Goal: Transaction & Acquisition: Book appointment/travel/reservation

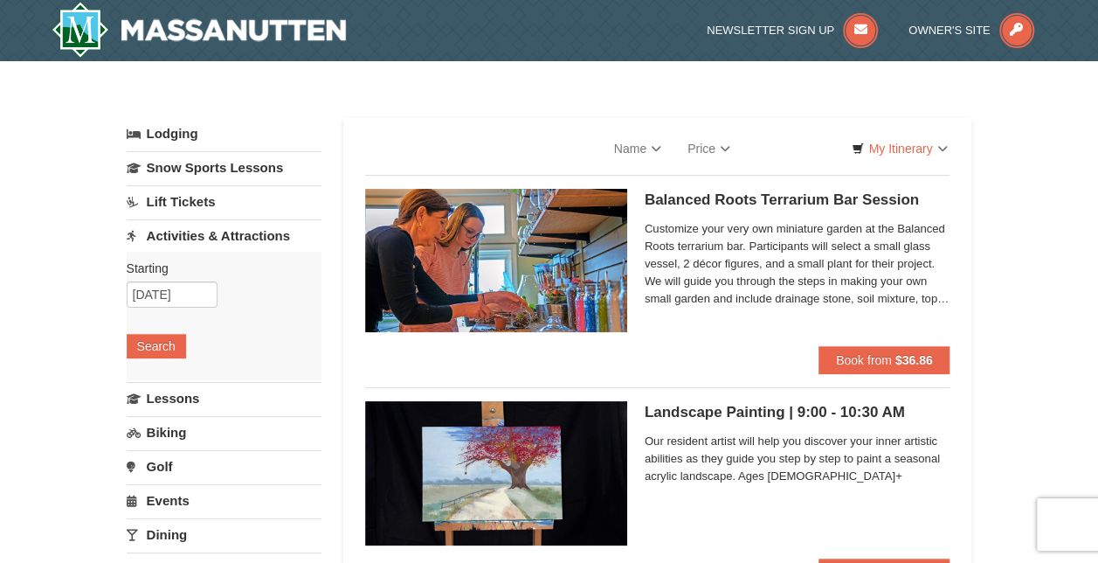
select select "9"
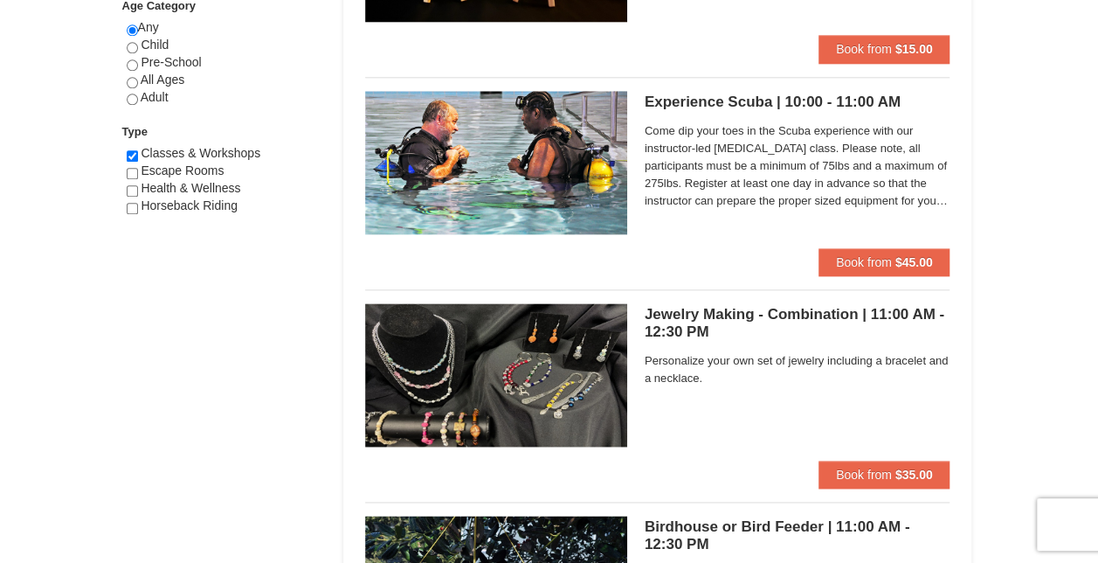
scroll to position [961, 0]
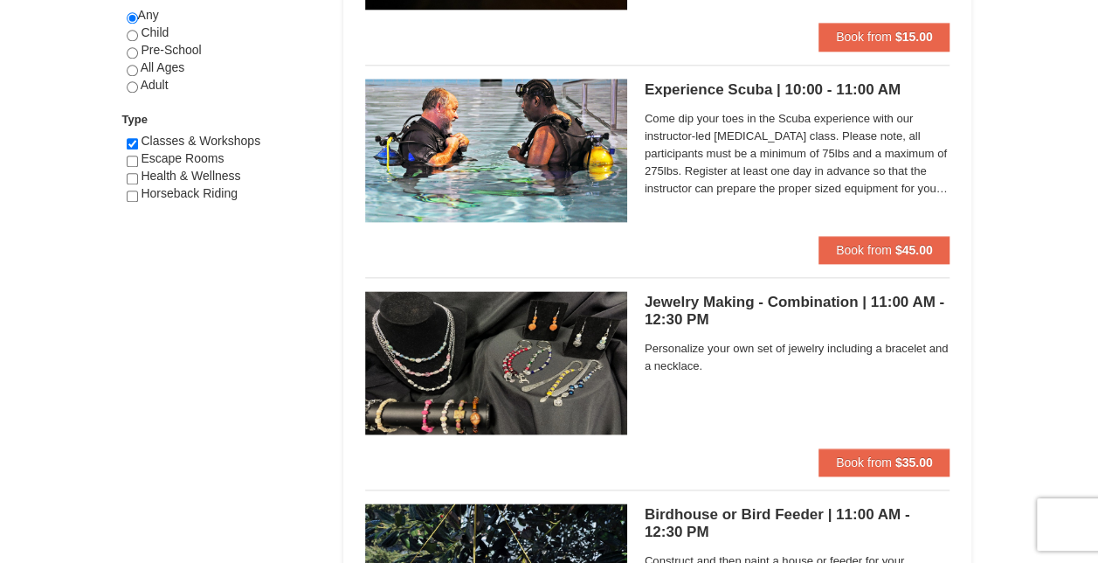
click at [713, 174] on span "Come dip your toes in the Scuba experience with our instructor-led scuba diving…" at bounding box center [798, 153] width 306 height 87
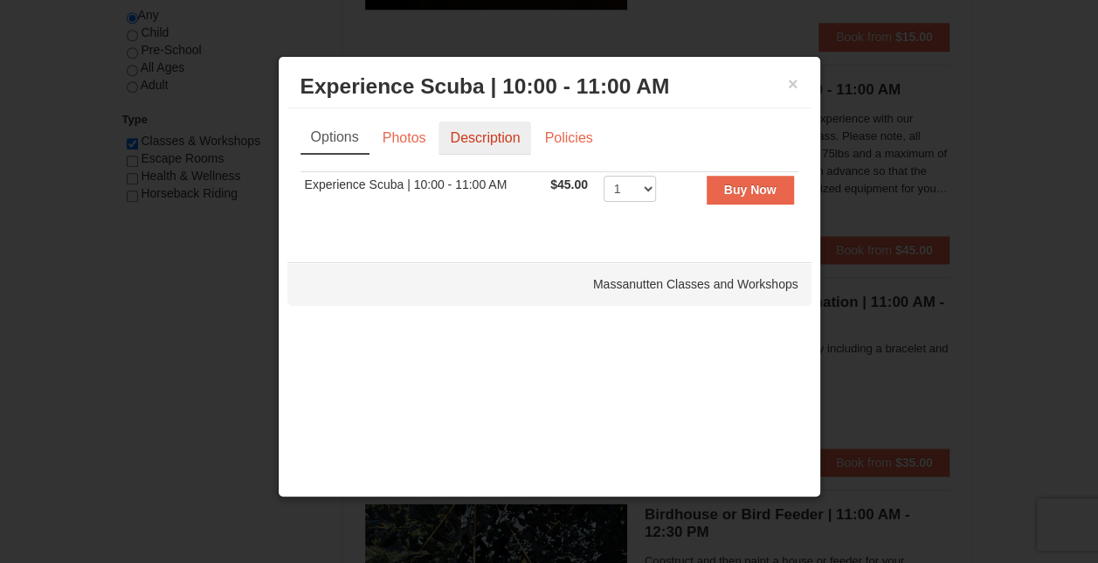
click at [496, 138] on link "Description" at bounding box center [485, 137] width 93 height 33
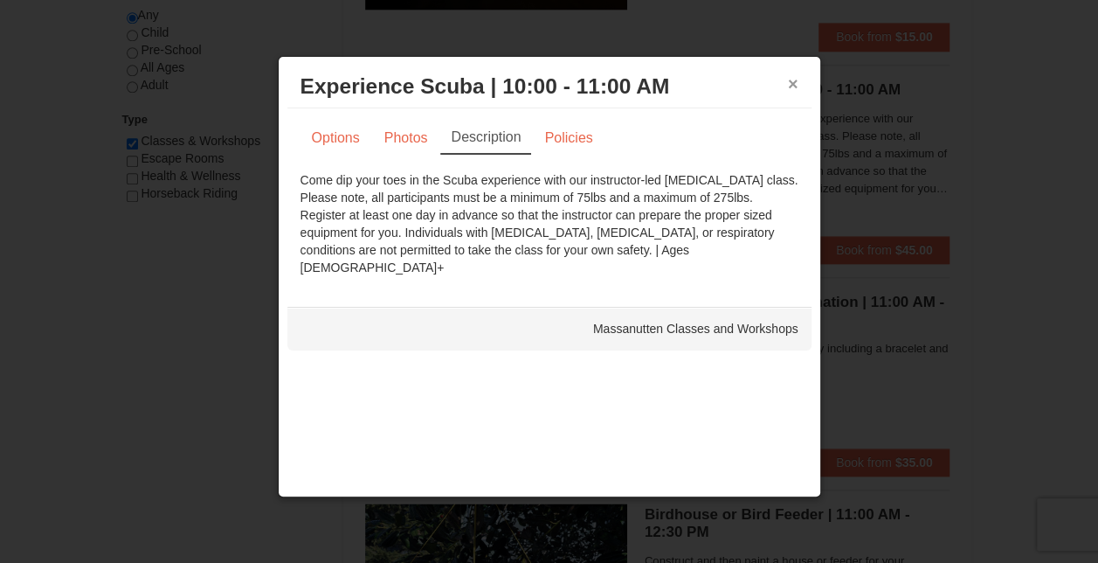
click at [792, 82] on button "×" at bounding box center [793, 83] width 10 height 17
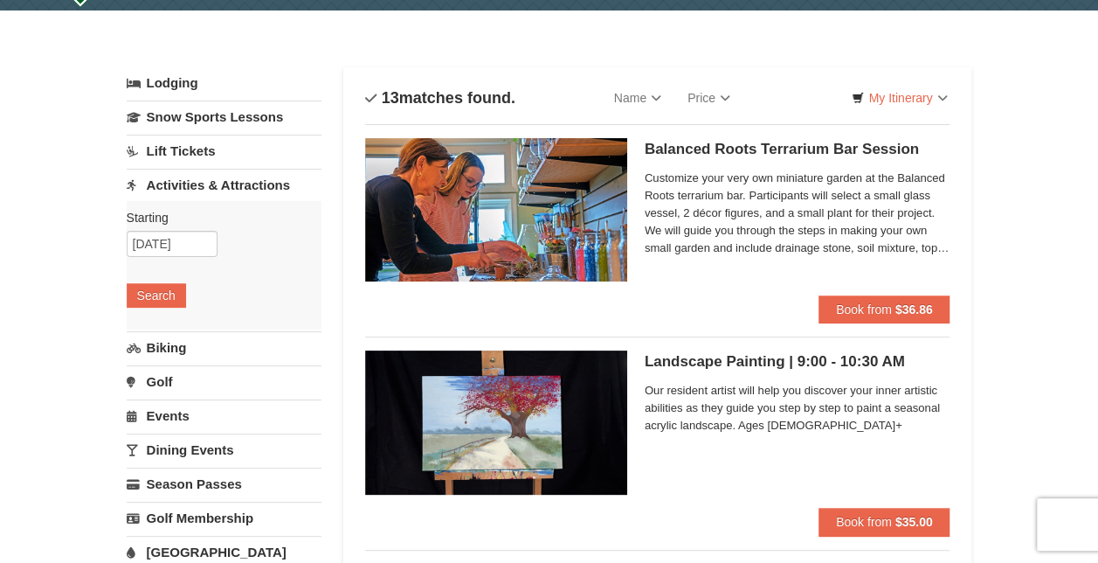
scroll to position [0, 0]
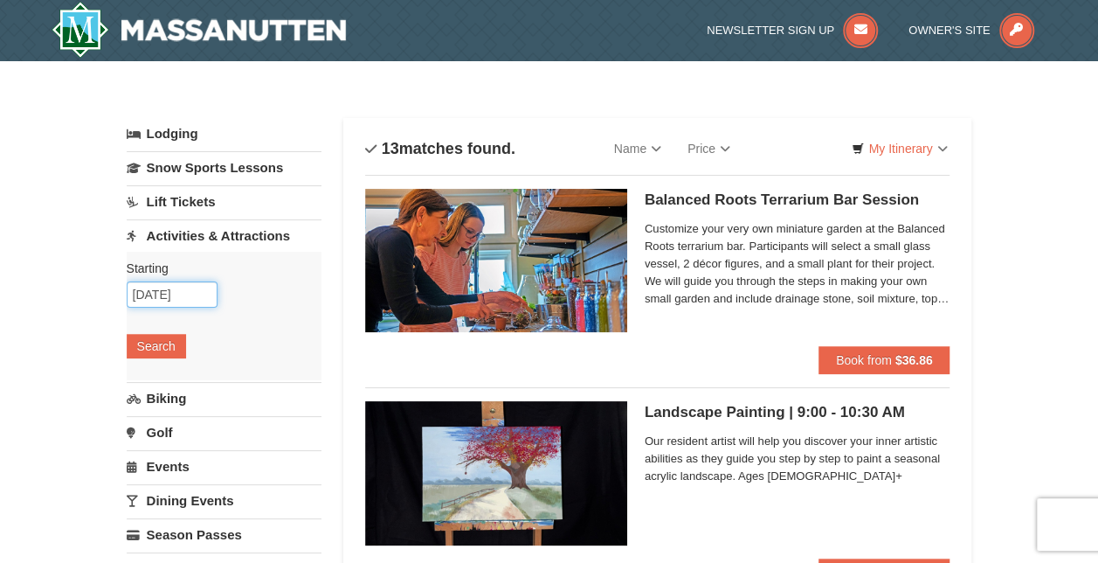
click at [212, 295] on input "10/07/2025" at bounding box center [172, 294] width 91 height 26
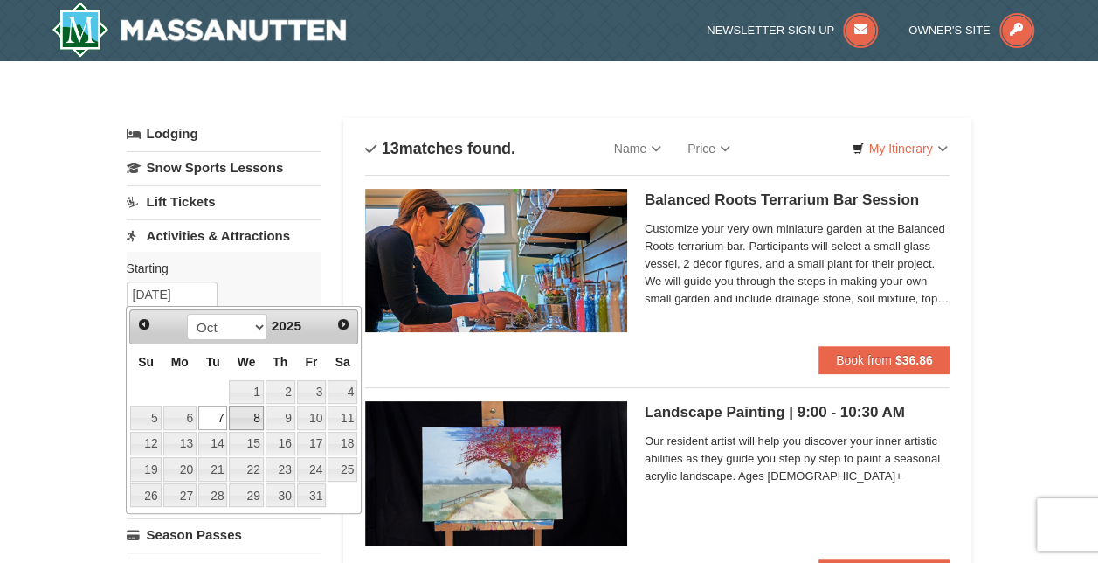
click at [243, 419] on link "8" at bounding box center [246, 417] width 34 height 24
type input "10/08/2025"
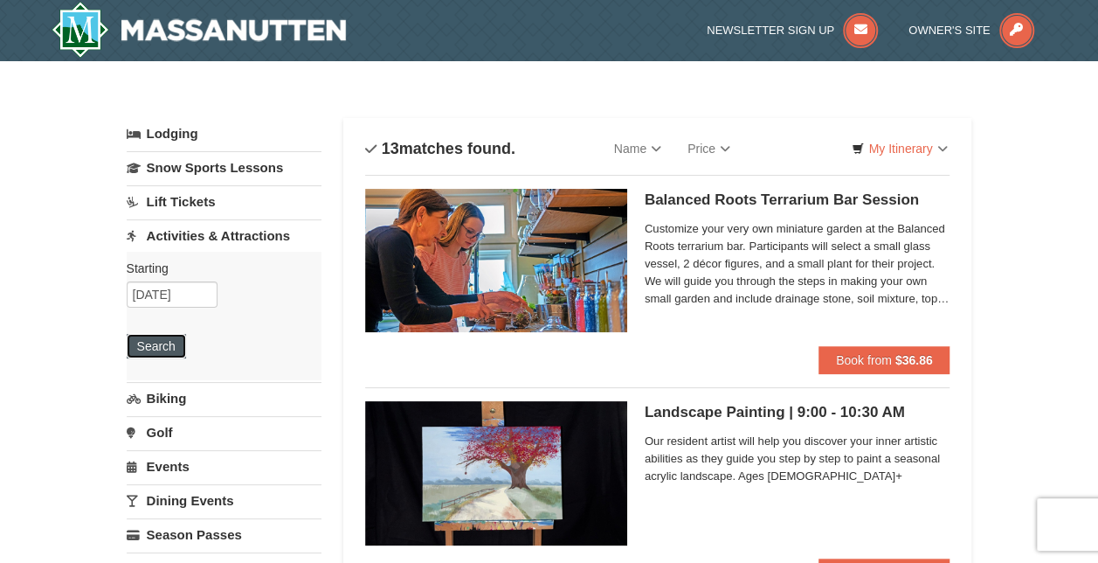
click at [169, 343] on button "Search" at bounding box center [156, 346] width 59 height 24
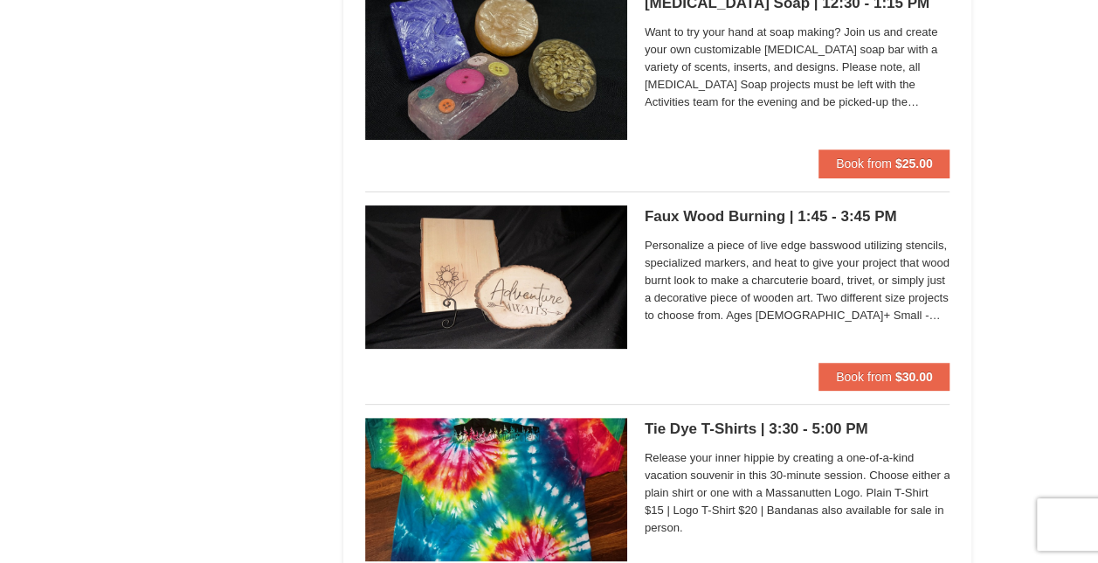
scroll to position [3408, 0]
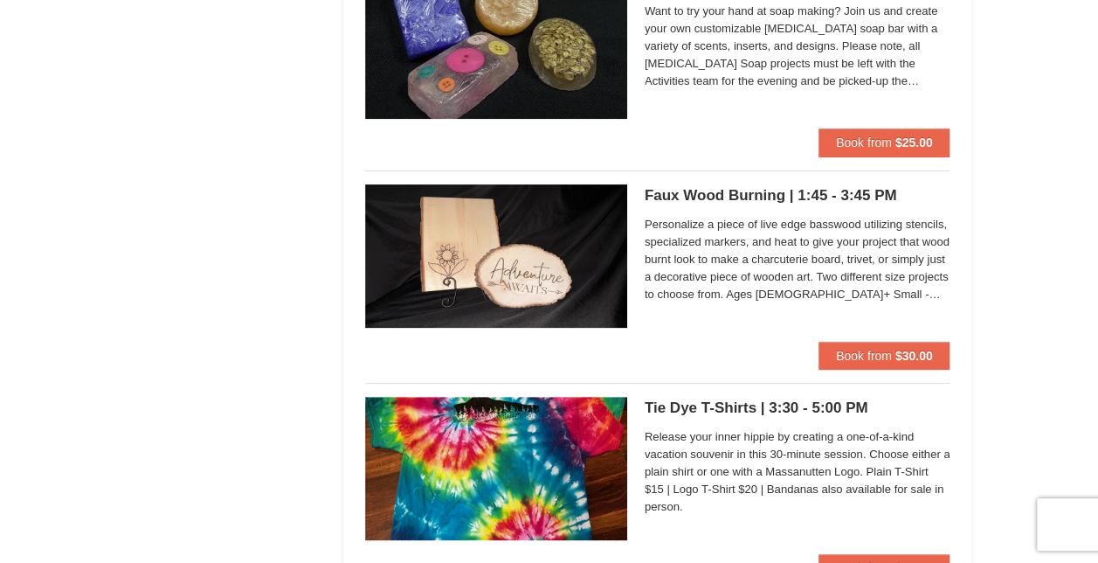
click at [700, 250] on span "Personalize a piece of live edge basswood utilizing stencils, specialized marke…" at bounding box center [798, 259] width 306 height 87
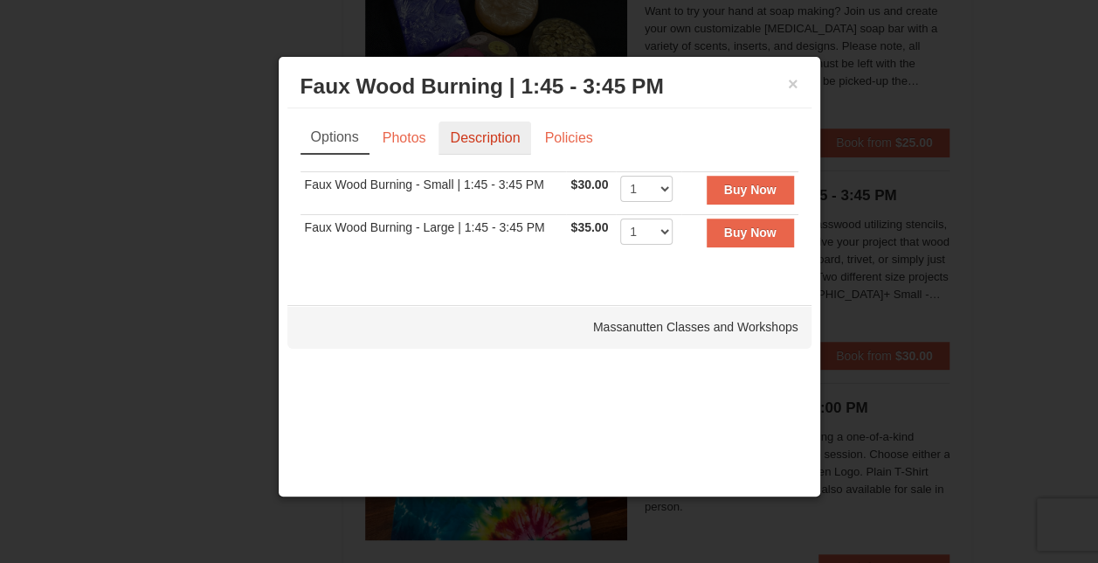
click at [477, 131] on link "Description" at bounding box center [485, 137] width 93 height 33
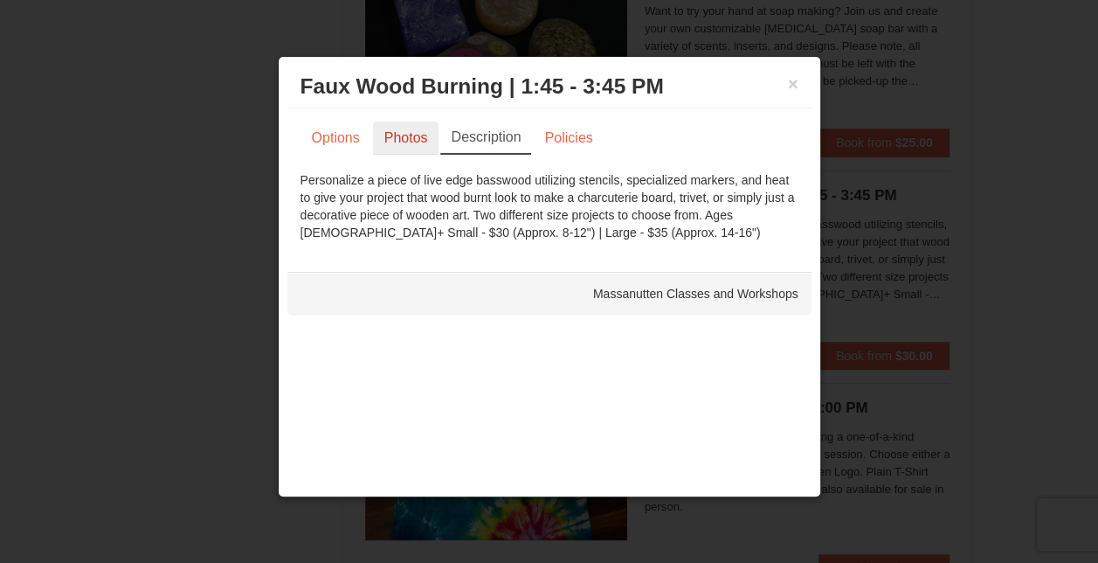
click at [409, 134] on link "Photos" at bounding box center [406, 137] width 66 height 33
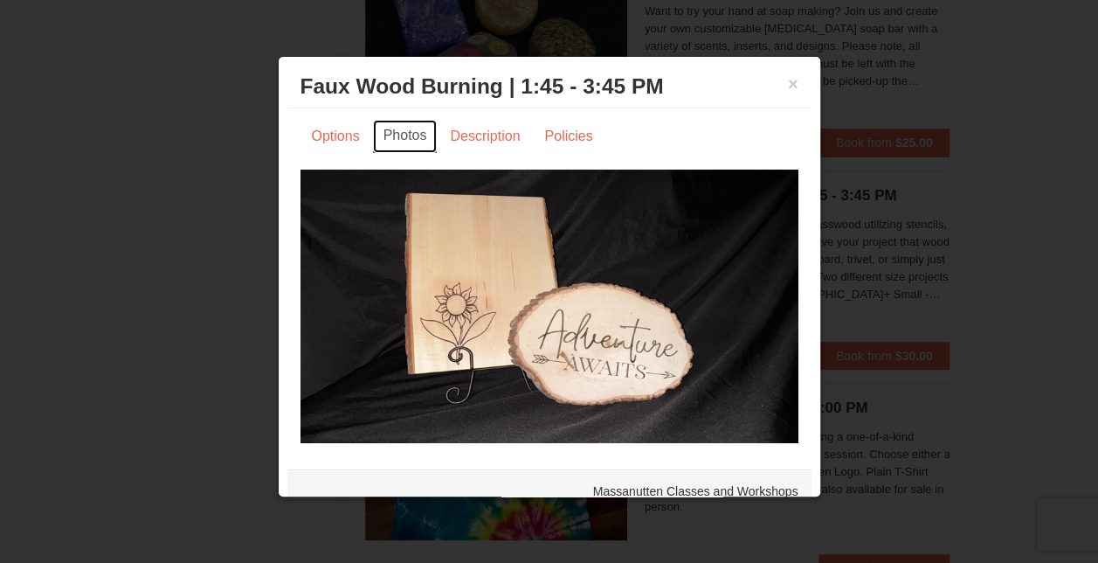
scroll to position [0, 0]
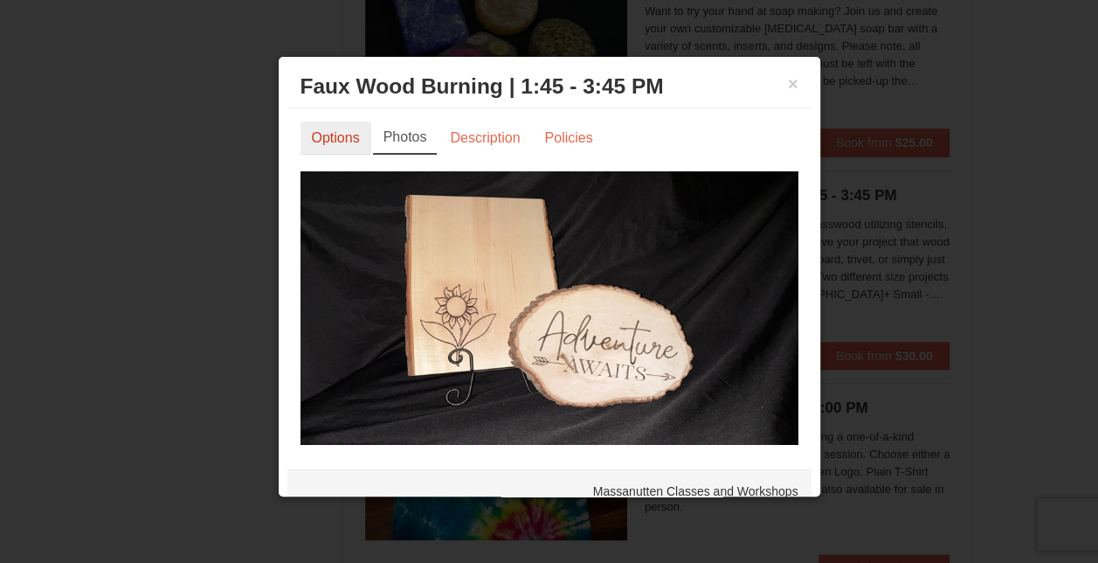
drag, startPoint x: 341, startPoint y: 142, endPoint x: 342, endPoint y: 151, distance: 9.7
click at [341, 141] on link "Options" at bounding box center [336, 137] width 71 height 33
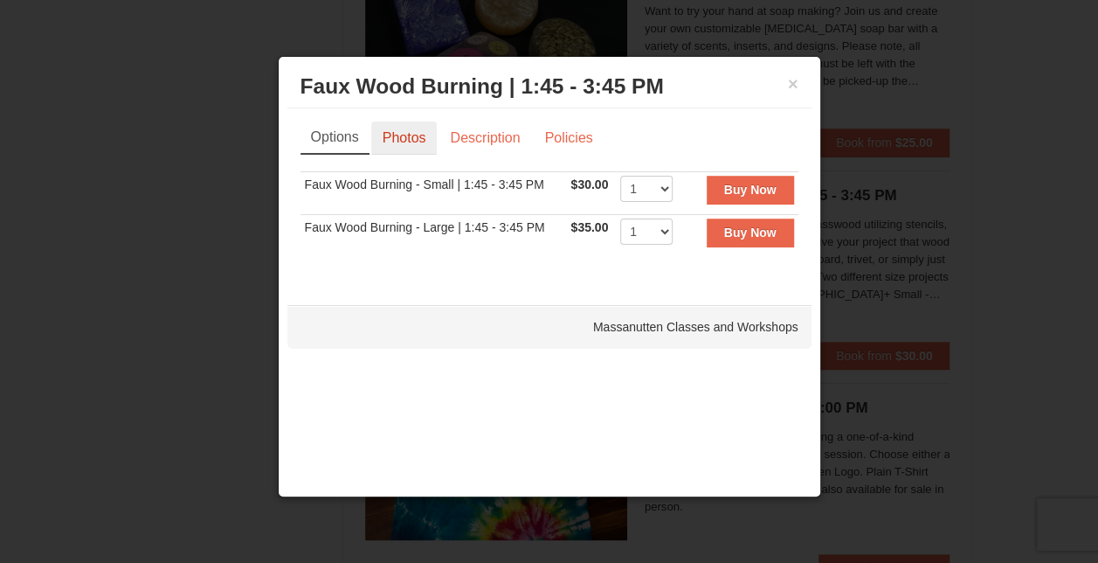
click at [411, 139] on link "Photos" at bounding box center [404, 137] width 66 height 33
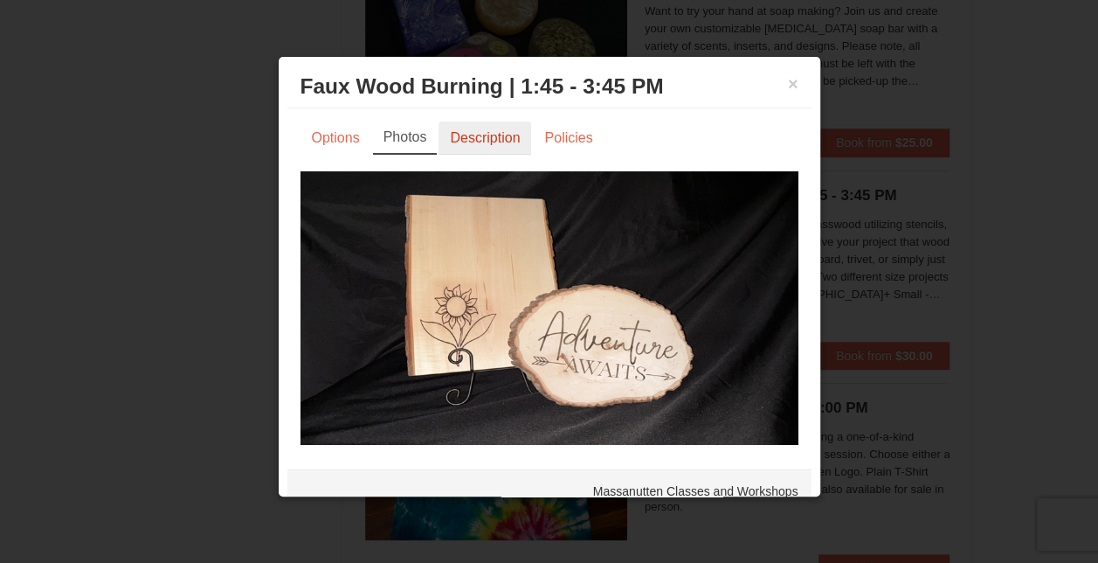
click at [471, 135] on link "Description" at bounding box center [485, 137] width 93 height 33
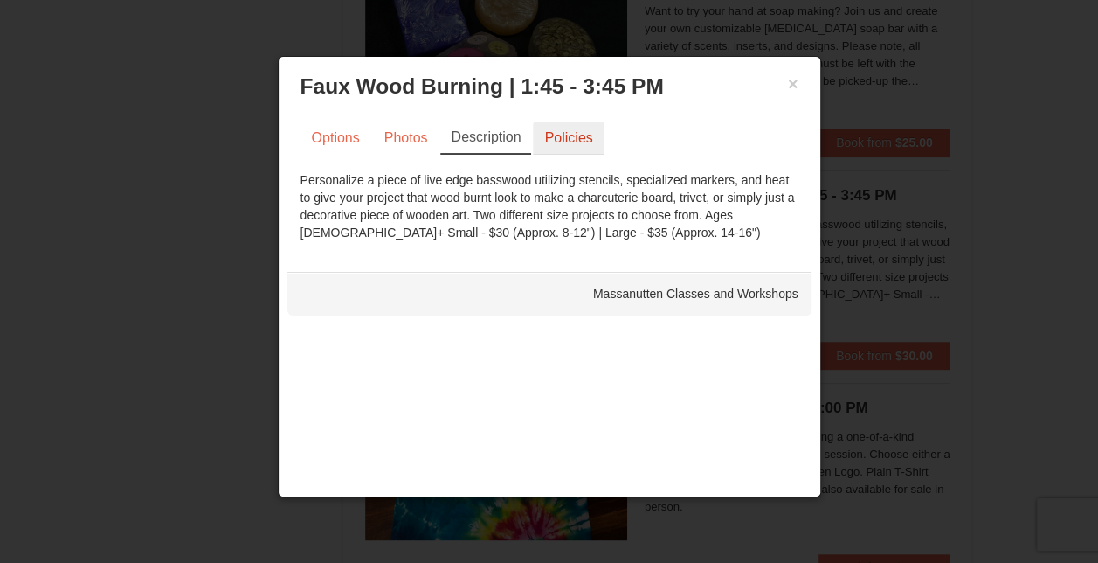
click at [565, 125] on link "Policies" at bounding box center [568, 137] width 71 height 33
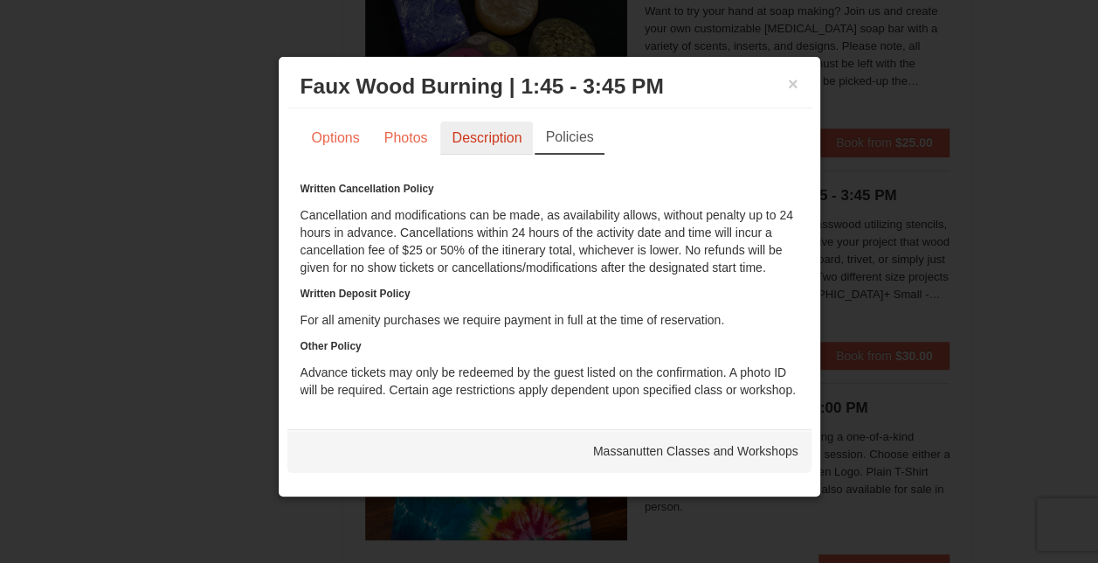
click at [468, 147] on link "Description" at bounding box center [486, 137] width 93 height 33
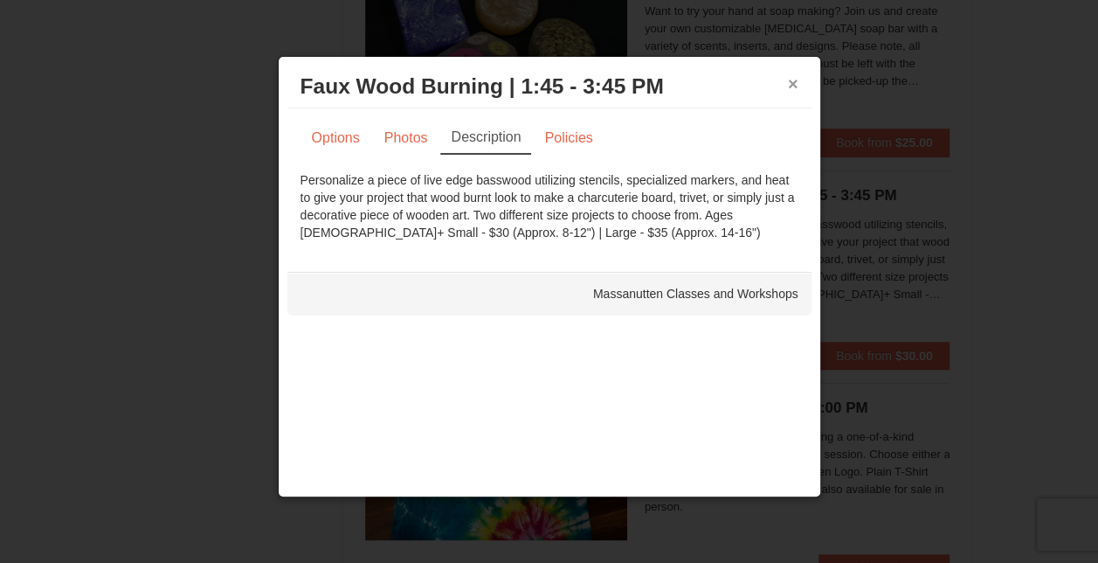
click at [795, 80] on button "×" at bounding box center [793, 83] width 10 height 17
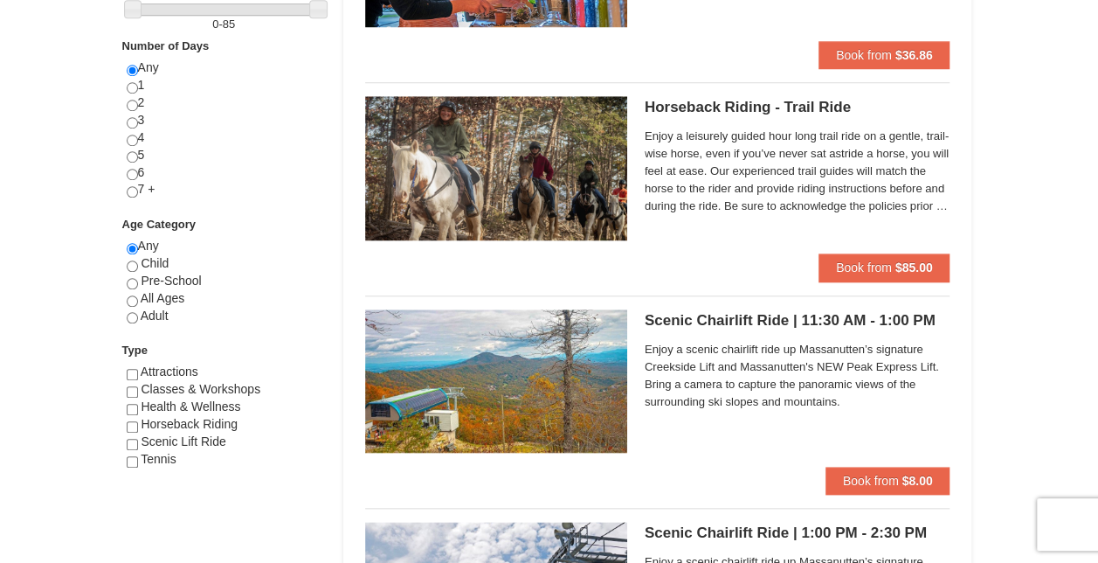
scroll to position [612, 0]
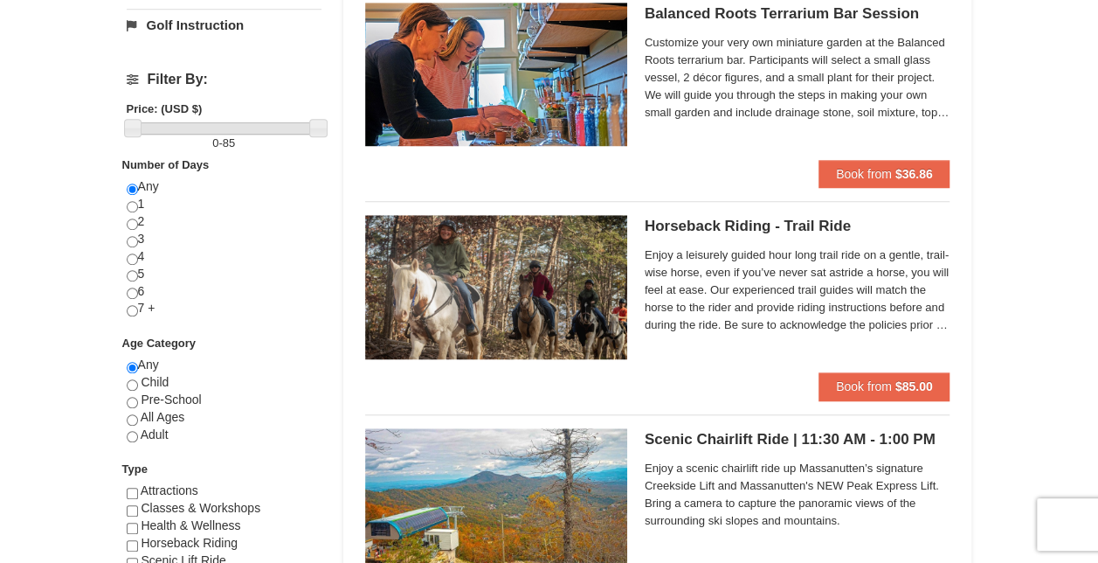
click at [710, 259] on span "Enjoy a leisurely guided hour long trail ride on a gentle, trail-wise horse, ev…" at bounding box center [798, 289] width 306 height 87
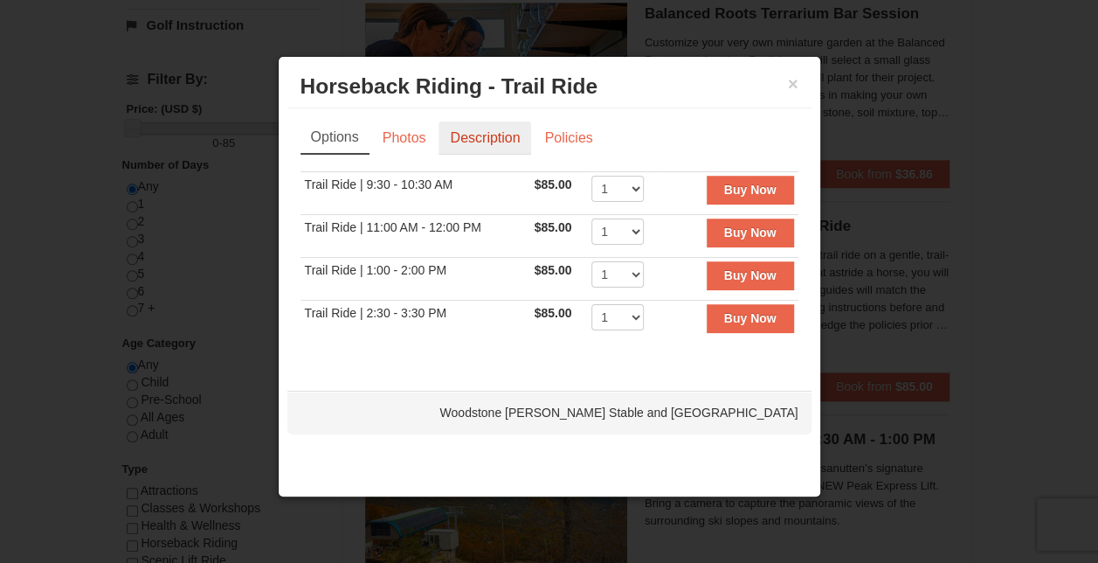
click at [516, 132] on link "Description" at bounding box center [485, 137] width 93 height 33
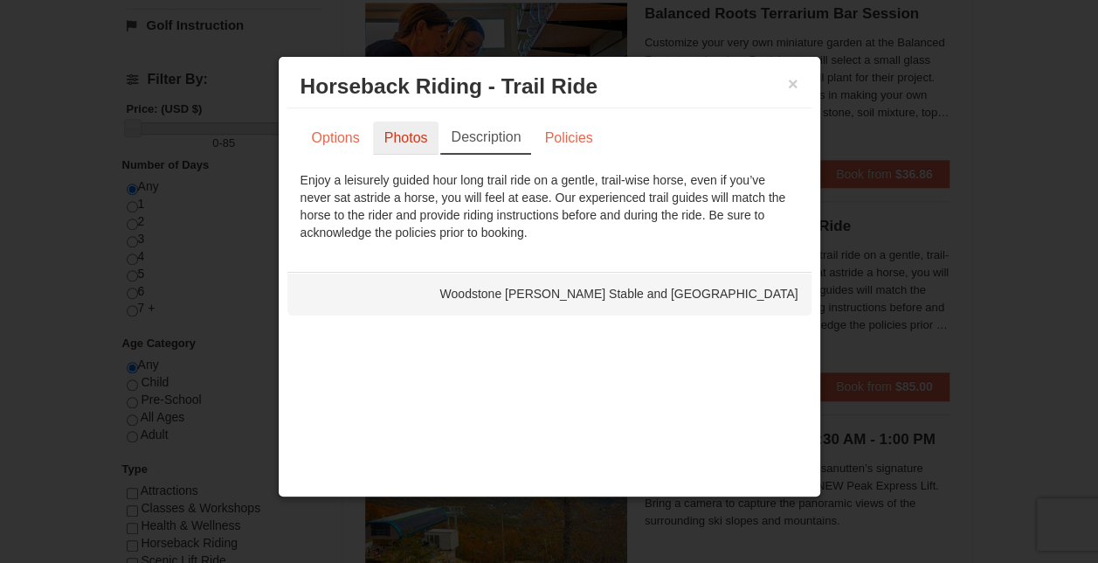
click at [392, 125] on link "Photos" at bounding box center [406, 137] width 66 height 33
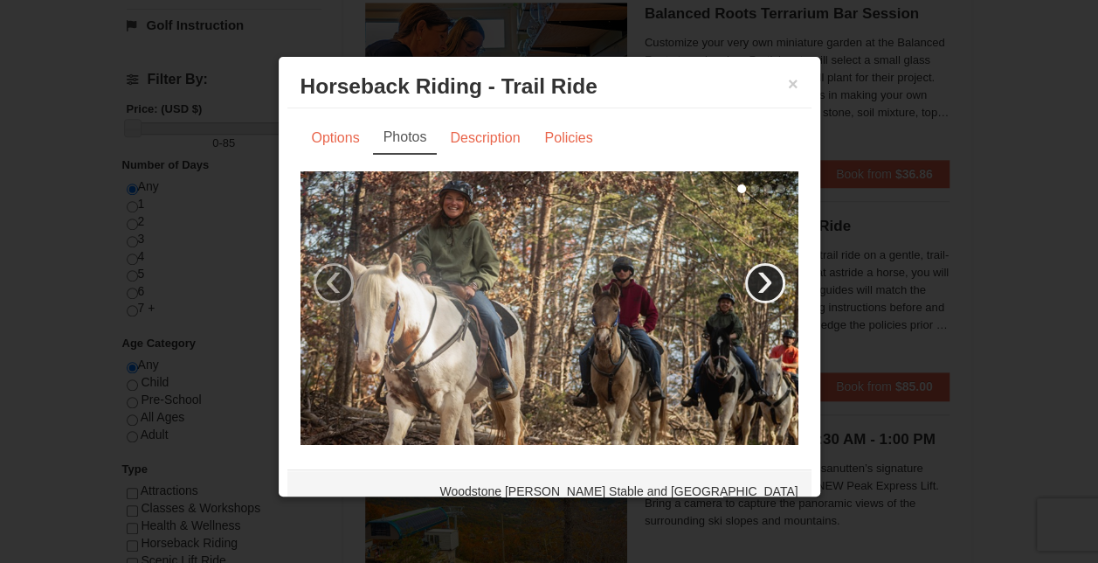
click at [745, 281] on link "›" at bounding box center [765, 283] width 40 height 40
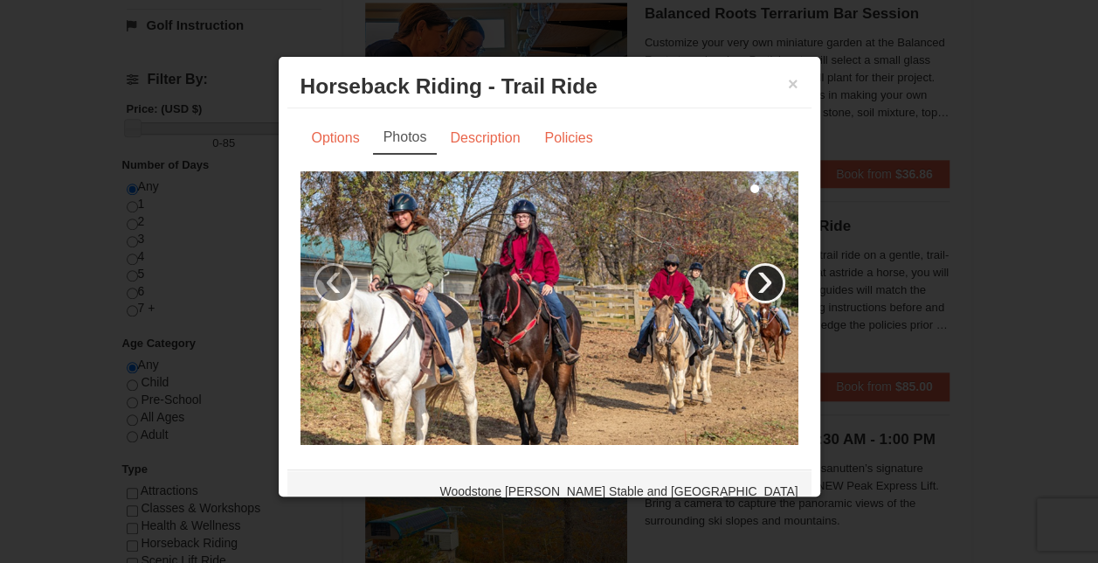
click at [745, 281] on link "›" at bounding box center [765, 283] width 40 height 40
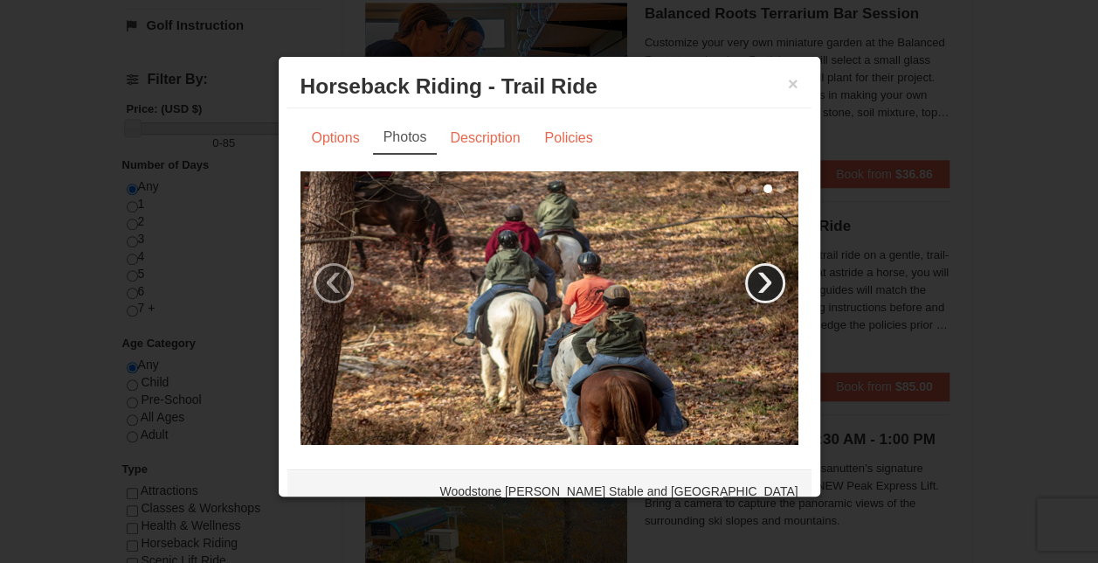
click at [745, 281] on link "›" at bounding box center [765, 283] width 40 height 40
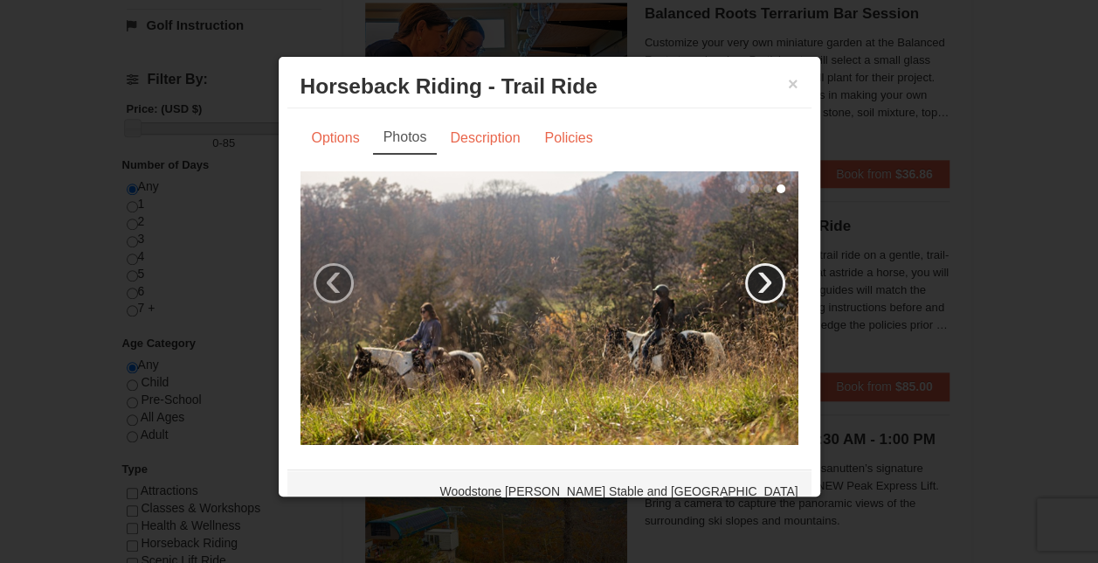
click at [745, 280] on link "›" at bounding box center [765, 283] width 40 height 40
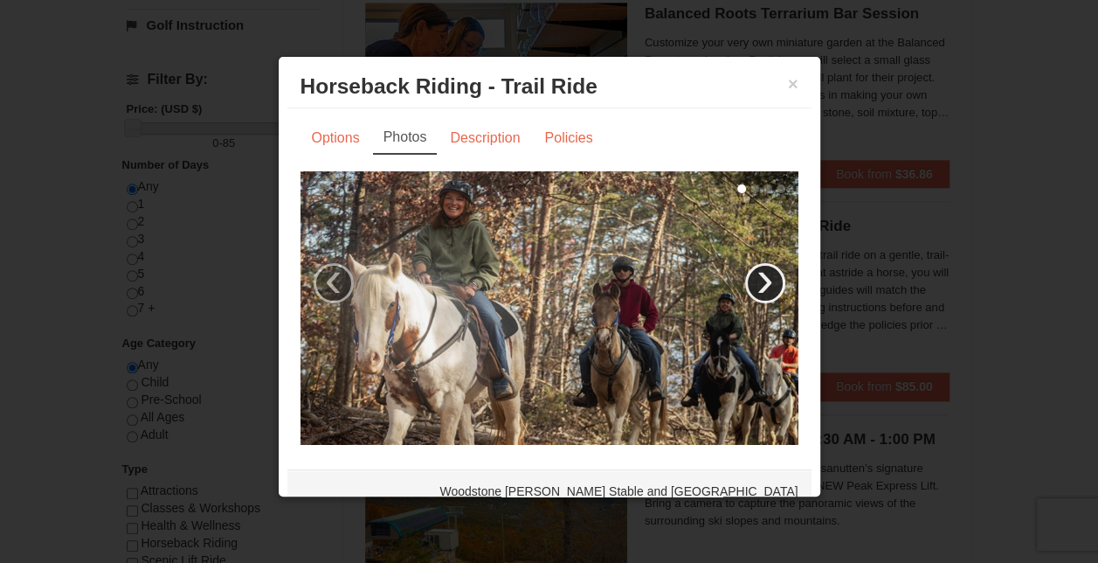
click at [745, 280] on link "›" at bounding box center [765, 283] width 40 height 40
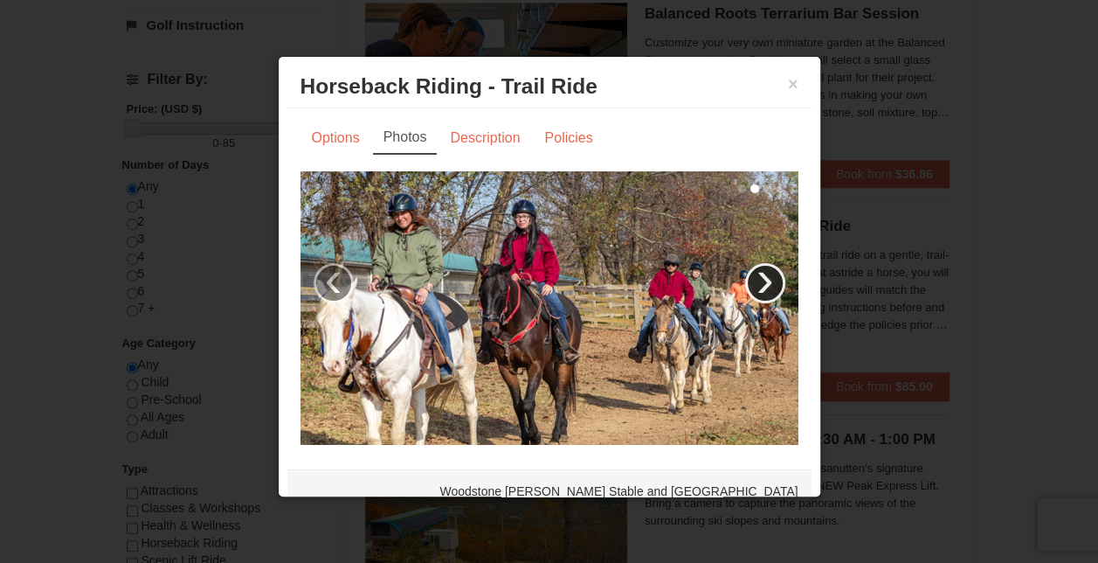
click at [745, 280] on link "›" at bounding box center [765, 283] width 40 height 40
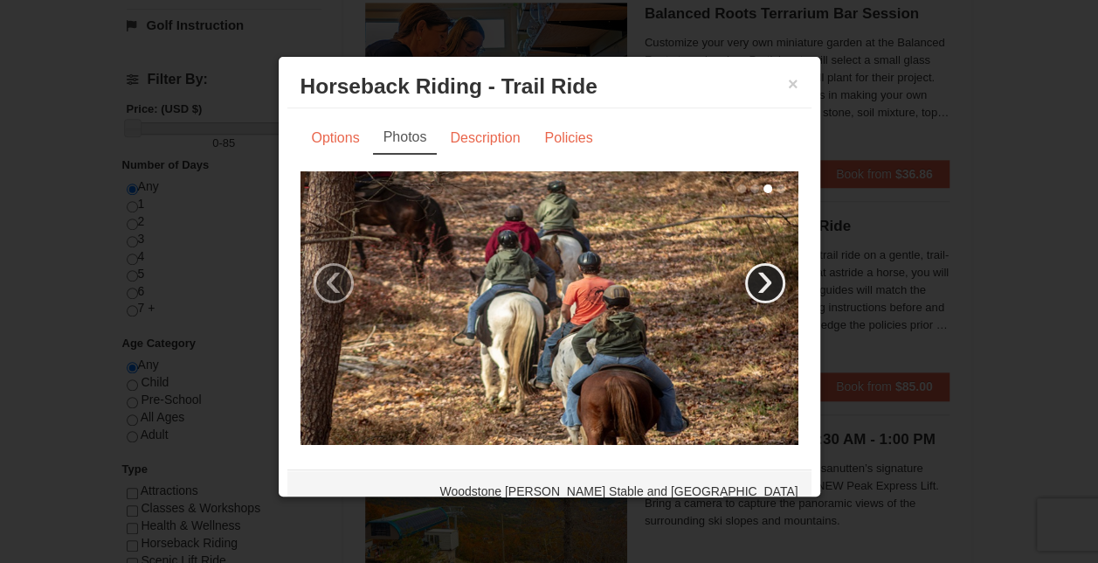
click at [745, 280] on link "›" at bounding box center [765, 283] width 40 height 40
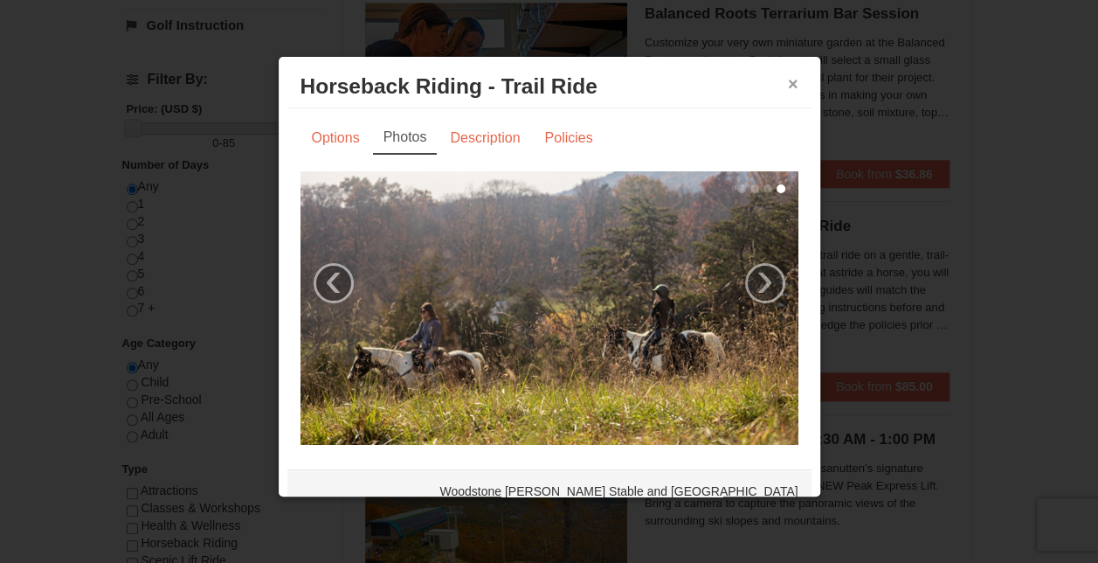
click at [788, 88] on button "×" at bounding box center [793, 83] width 10 height 17
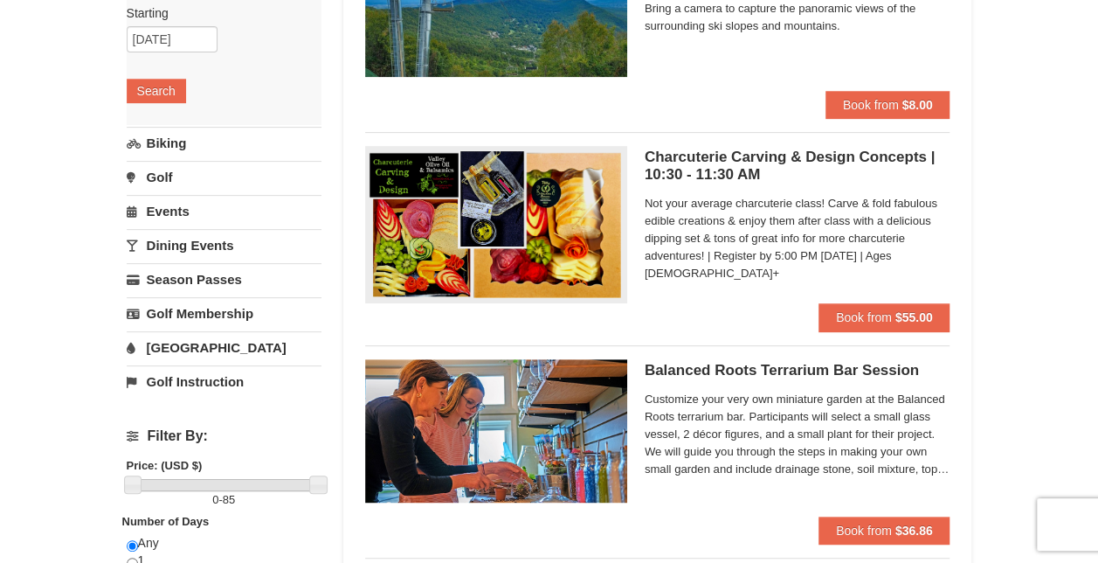
scroll to position [175, 0]
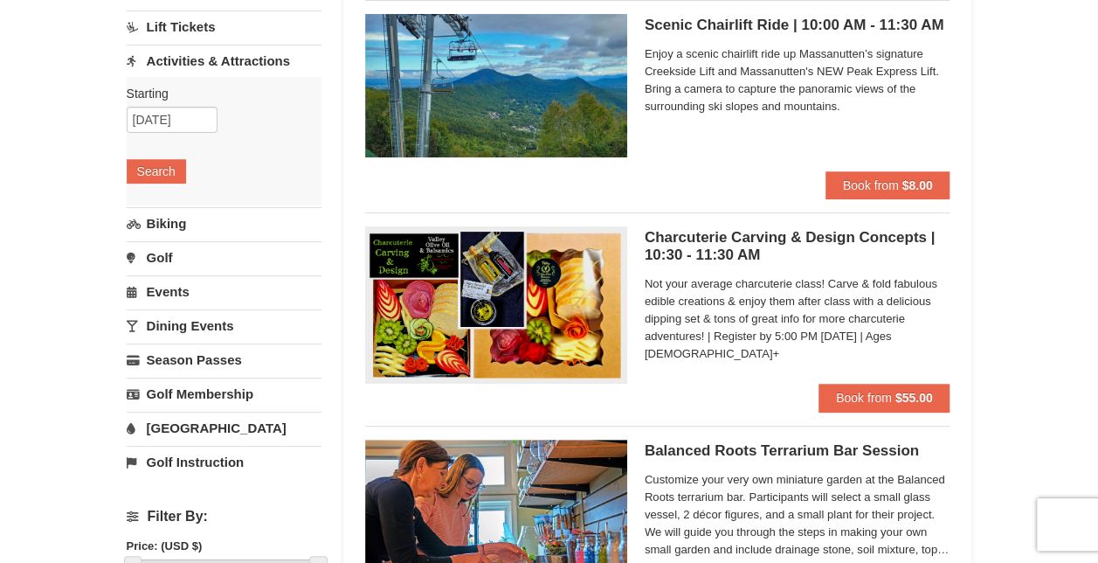
click at [733, 310] on span "Not your average charcuterie class! Carve & fold fabulous edible creations & en…" at bounding box center [798, 318] width 306 height 87
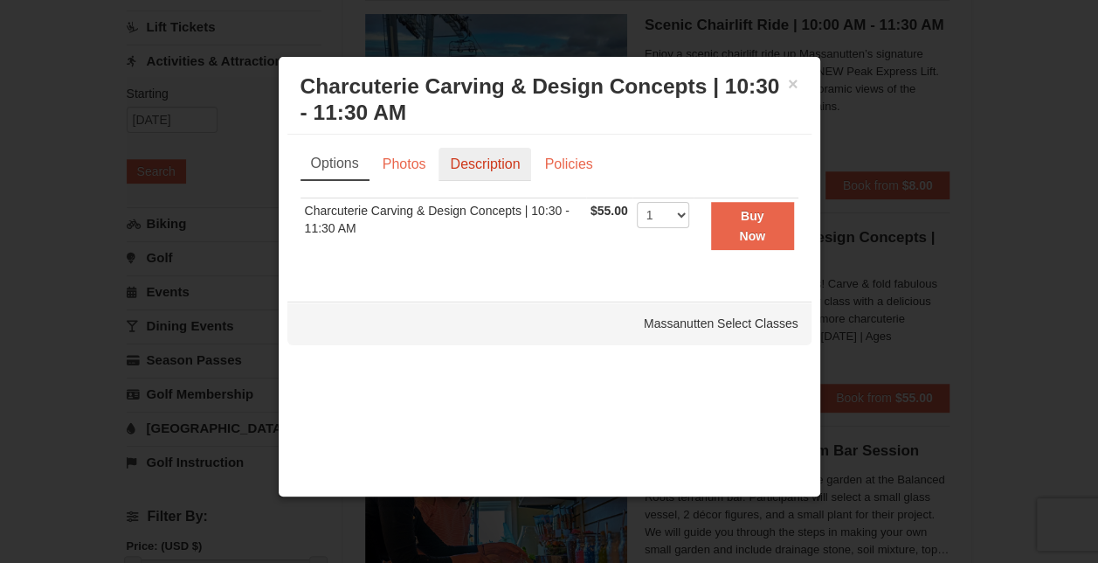
click at [459, 168] on link "Description" at bounding box center [485, 164] width 93 height 33
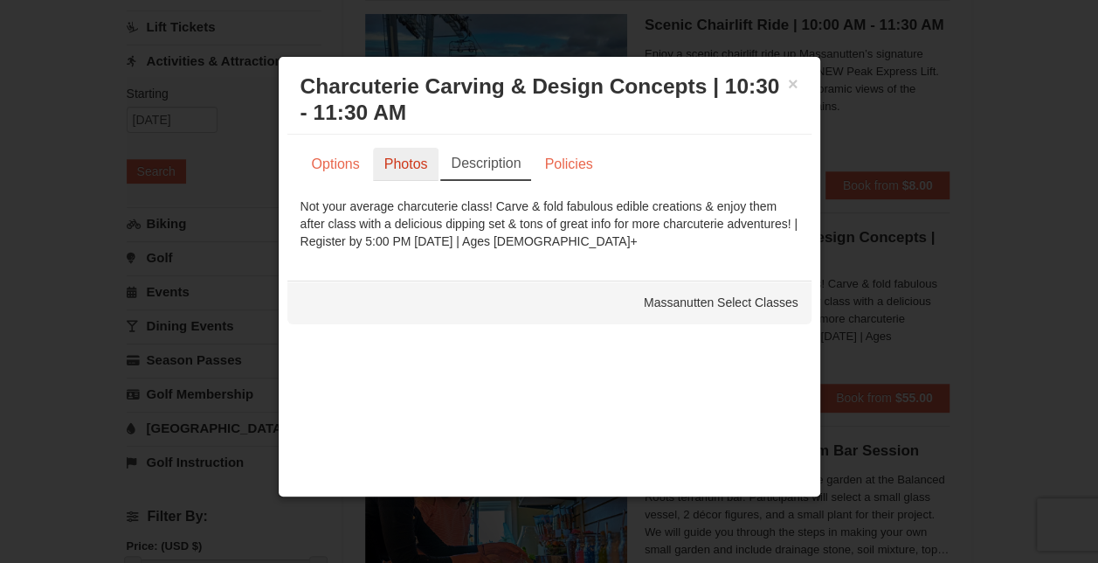
click at [402, 159] on link "Photos" at bounding box center [406, 164] width 66 height 33
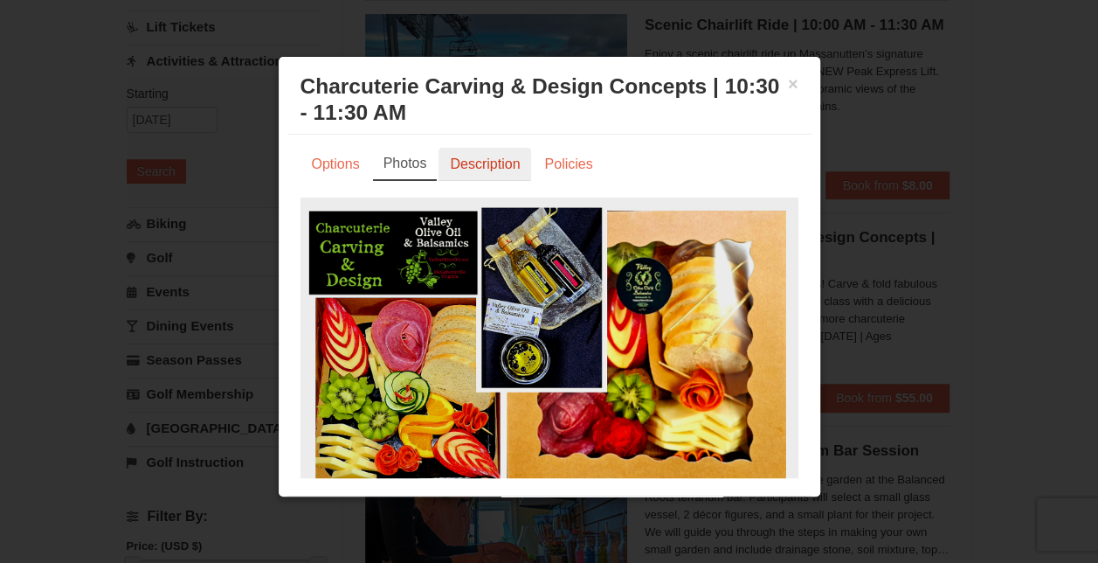
click at [502, 173] on link "Description" at bounding box center [485, 164] width 93 height 33
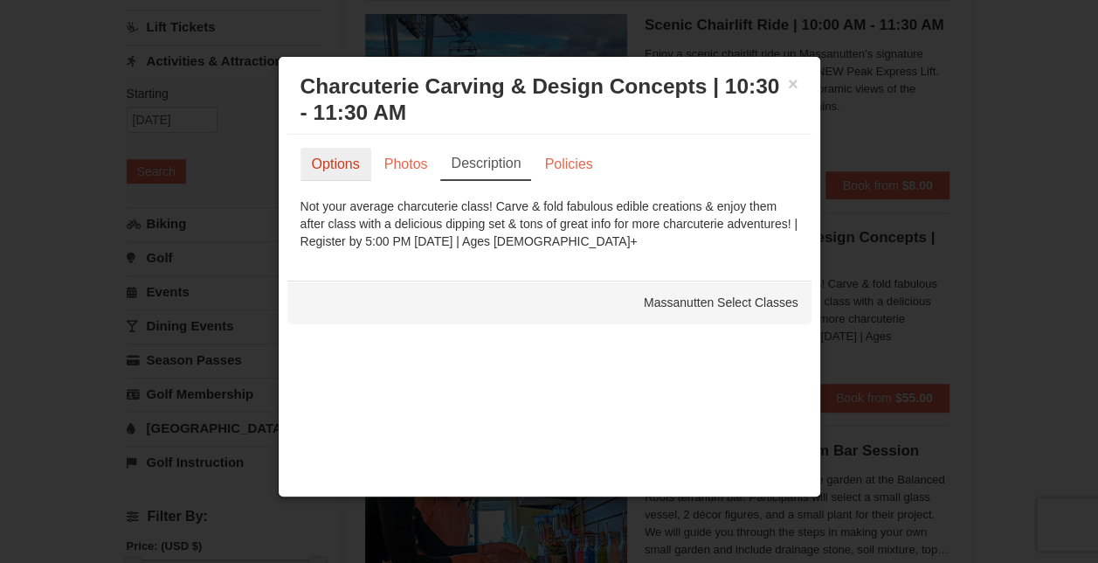
click at [313, 154] on link "Options" at bounding box center [336, 164] width 71 height 33
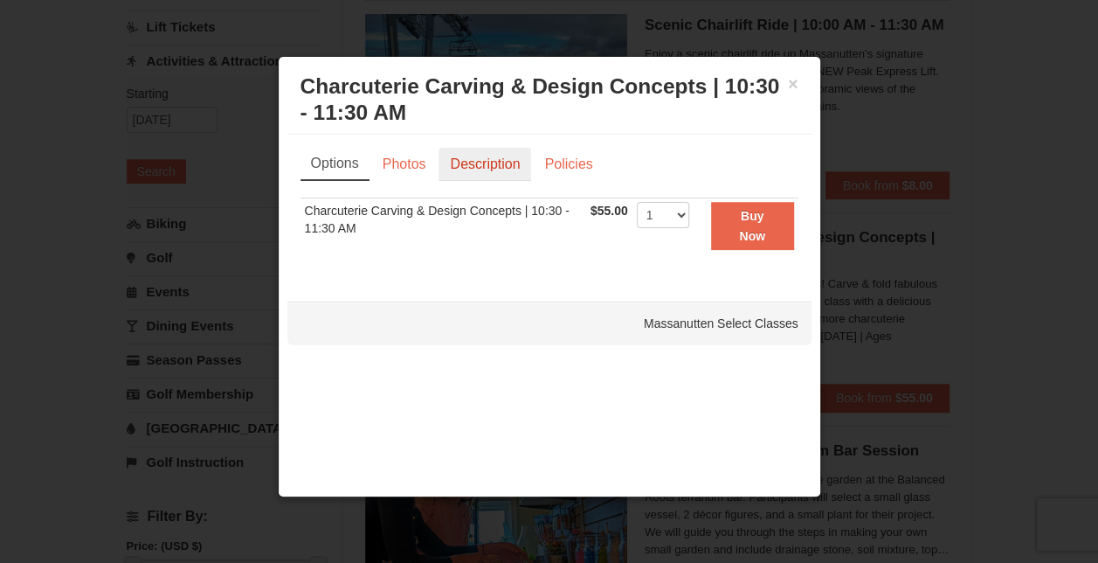
click at [465, 171] on link "Description" at bounding box center [485, 164] width 93 height 33
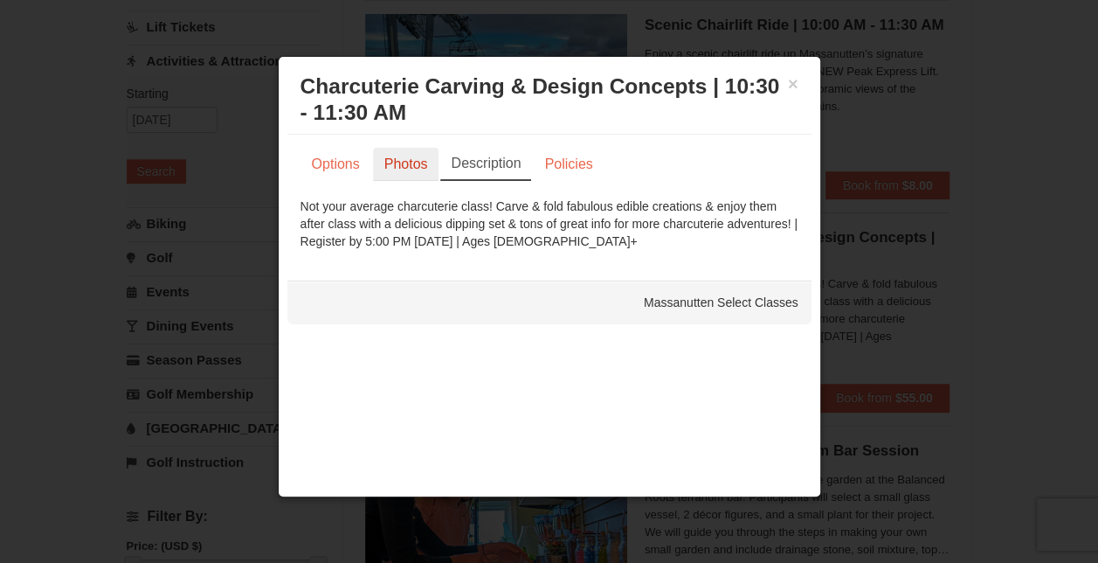
click at [418, 175] on link "Photos" at bounding box center [406, 164] width 66 height 33
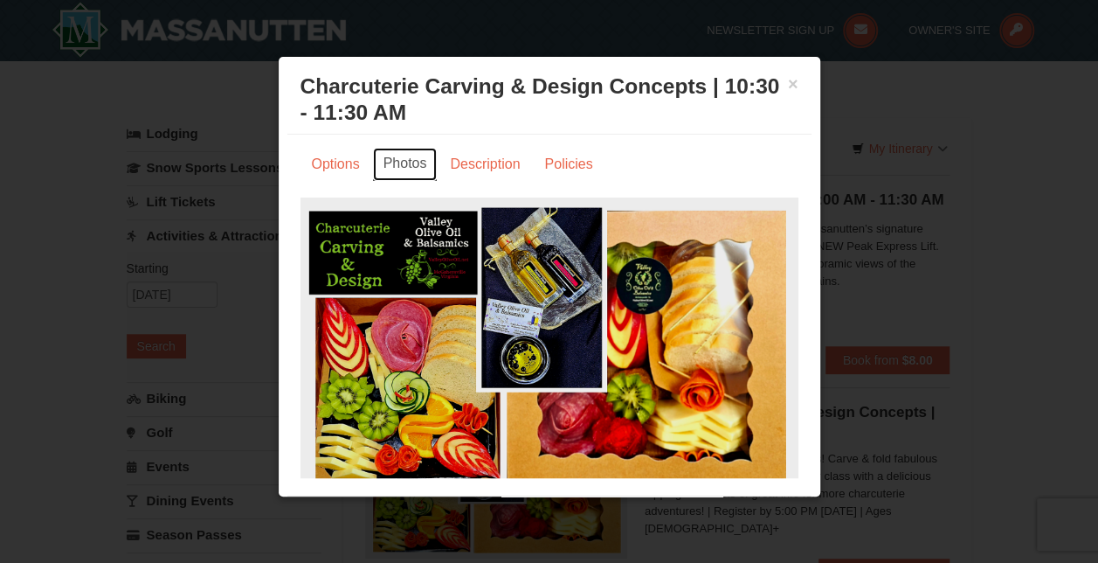
scroll to position [0, 0]
click at [788, 80] on button "×" at bounding box center [793, 83] width 10 height 17
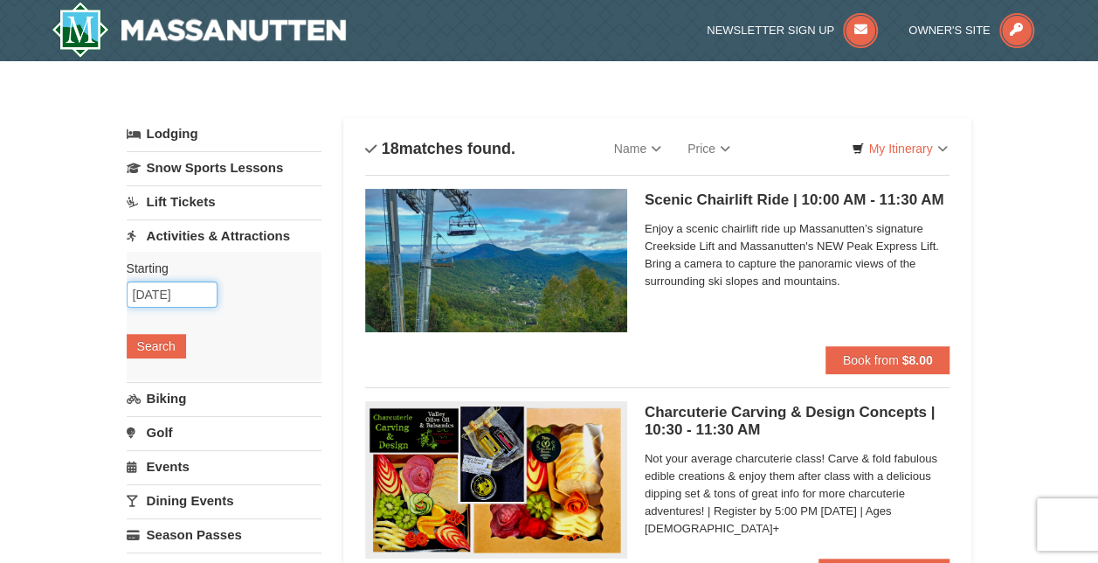
click at [205, 296] on input "10/08/2025" at bounding box center [172, 294] width 91 height 26
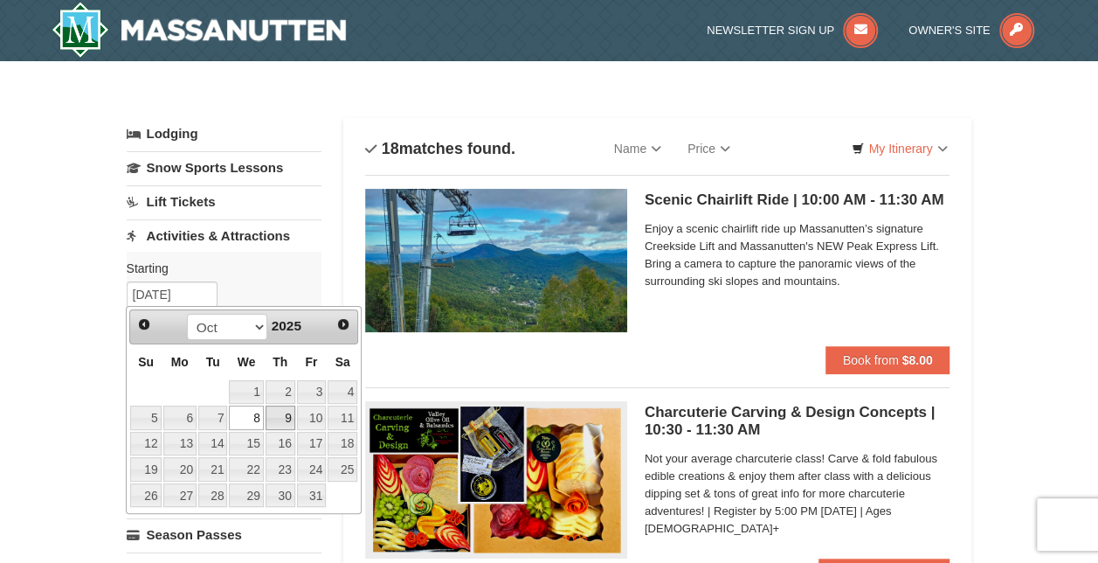
click at [275, 416] on link "9" at bounding box center [281, 417] width 30 height 24
type input "[DATE]"
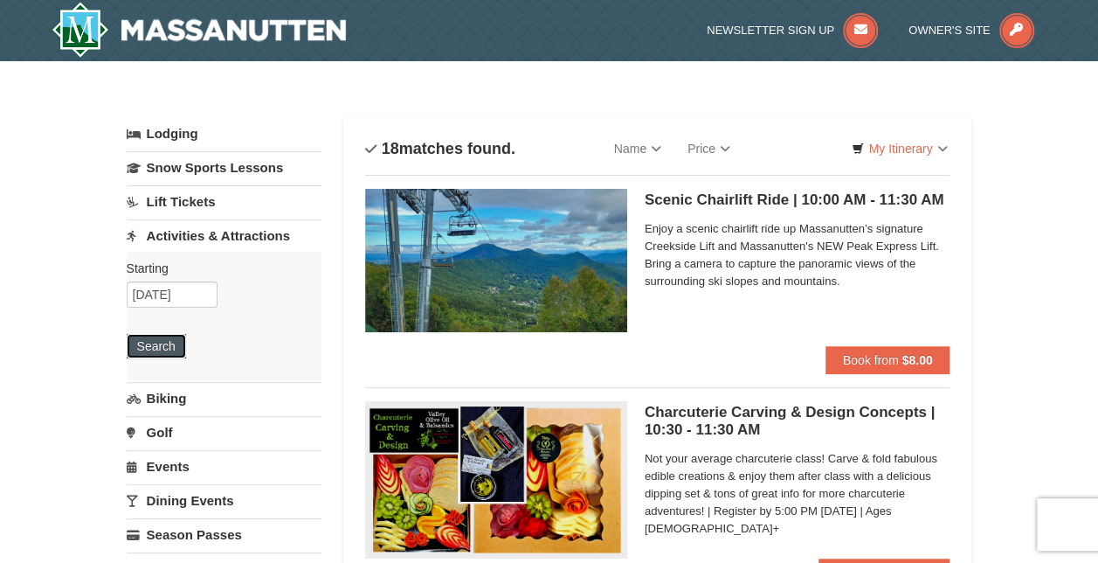
click at [168, 344] on button "Search" at bounding box center [156, 346] width 59 height 24
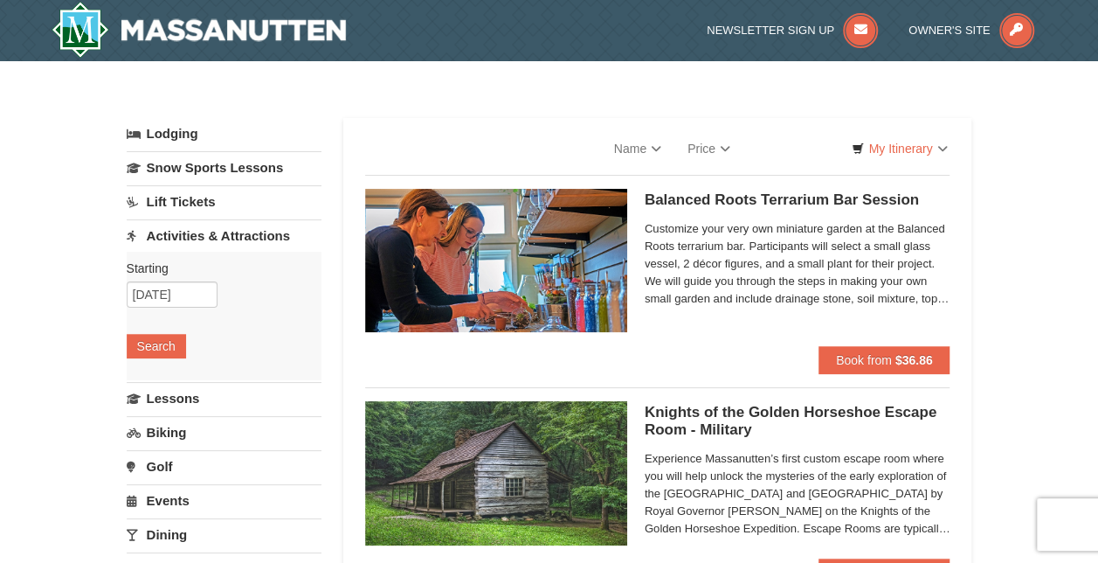
select select "9"
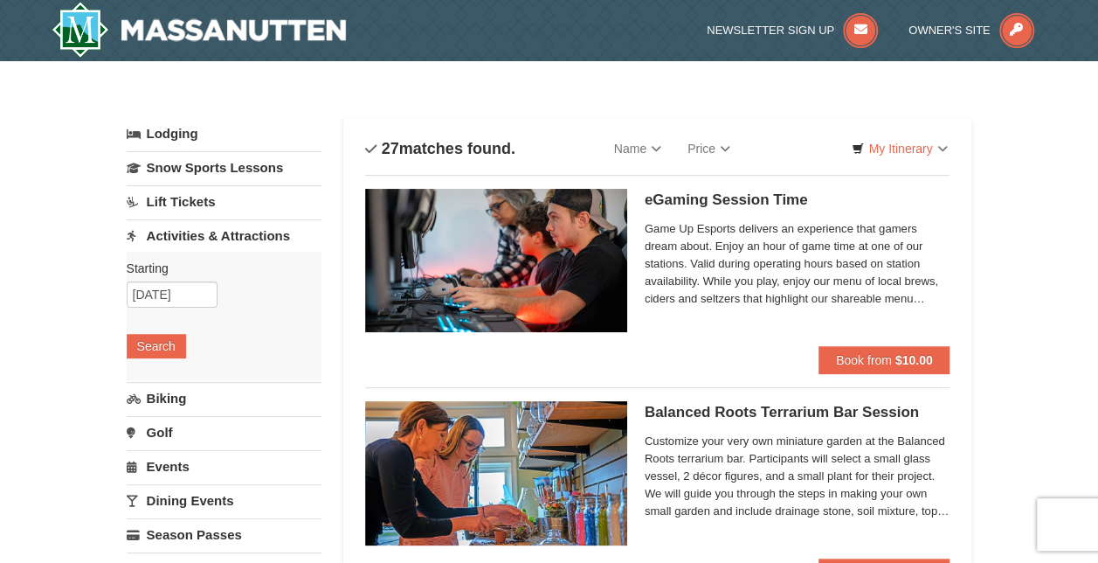
click at [739, 245] on span "Game Up Esports delivers an experience that gamers dream about. Enjoy an hour o…" at bounding box center [798, 263] width 306 height 87
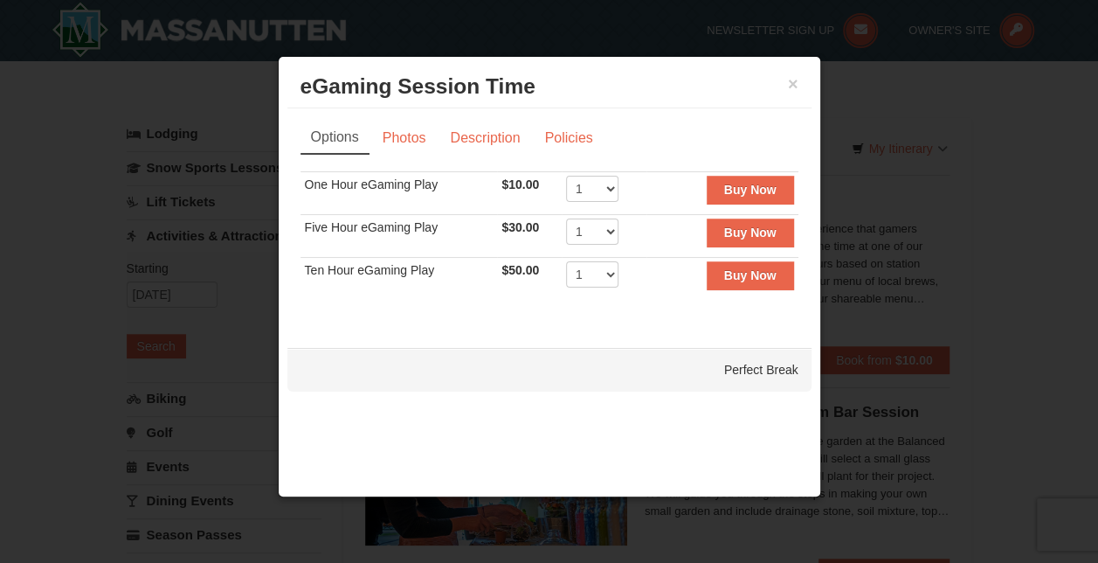
click at [442, 118] on div "Options Photos Description Policies Sorry, no matches found. Please remove some…" at bounding box center [549, 219] width 524 height 222
click at [476, 135] on link "Description" at bounding box center [485, 137] width 93 height 33
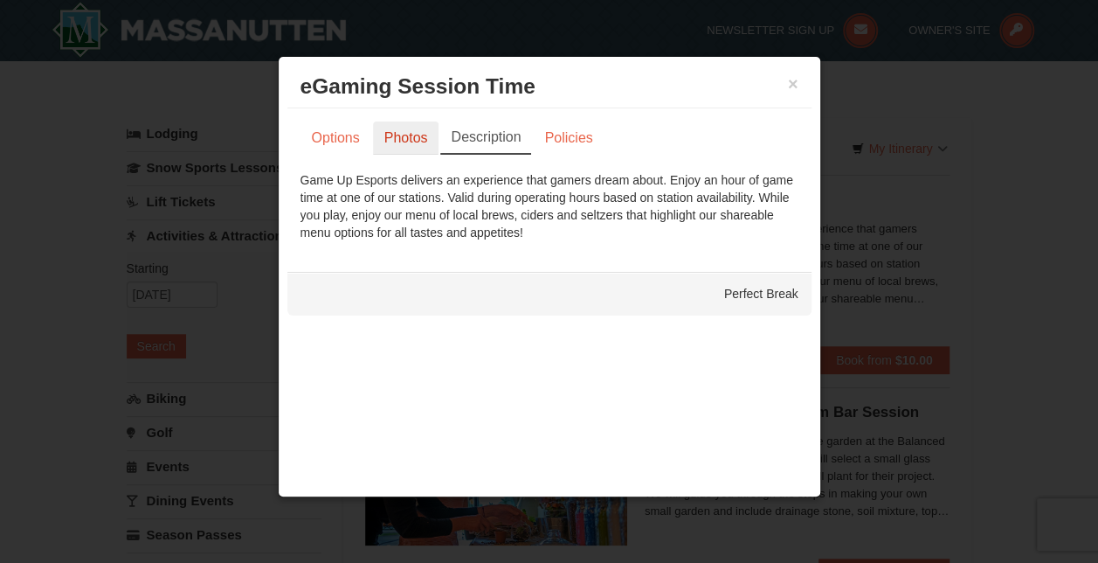
click at [406, 135] on link "Photos" at bounding box center [406, 137] width 66 height 33
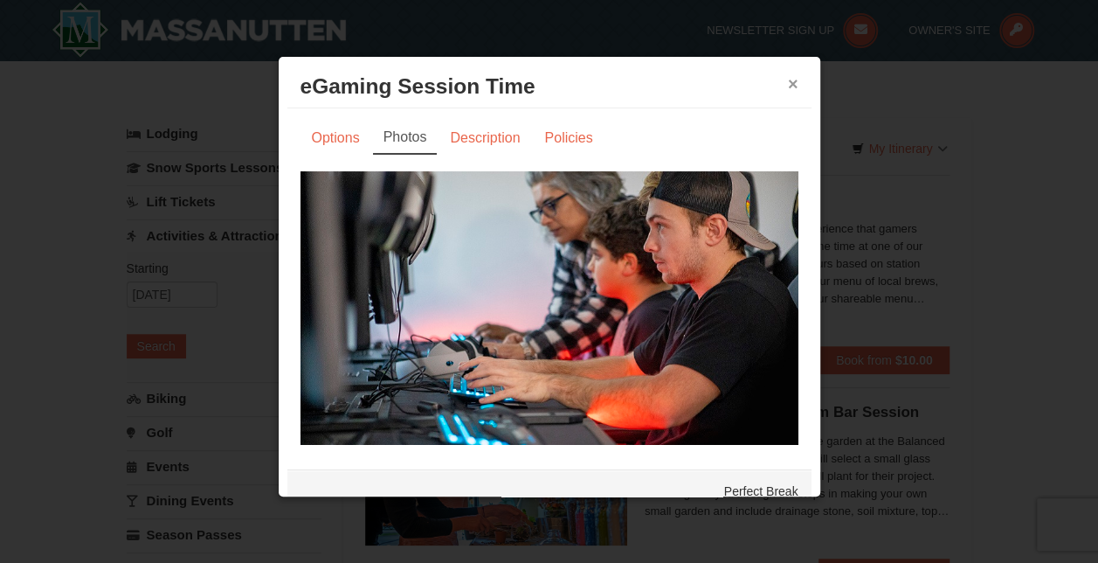
click at [788, 83] on button "×" at bounding box center [793, 83] width 10 height 17
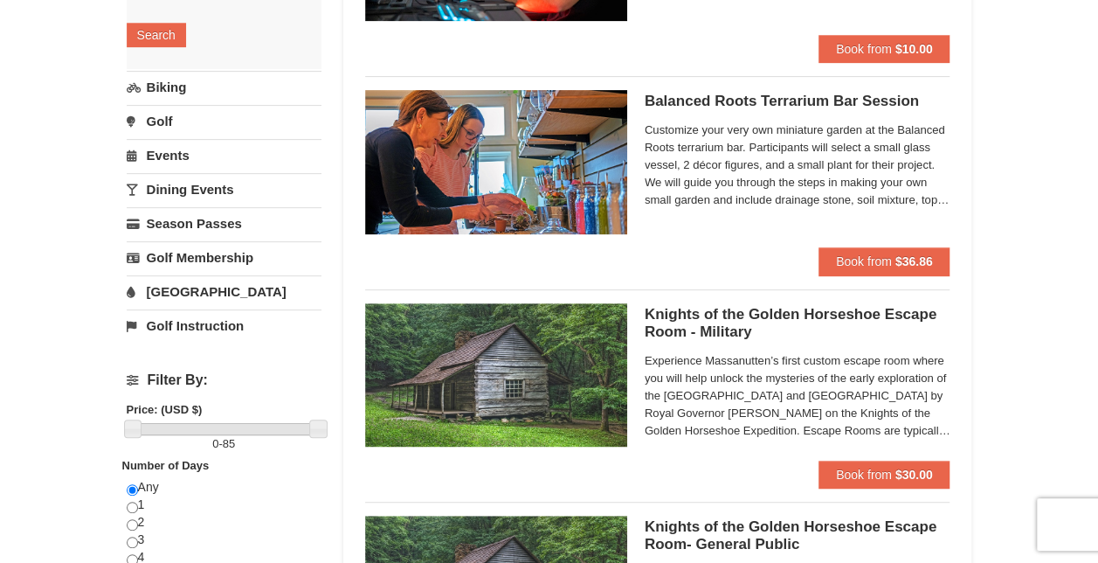
scroll to position [350, 0]
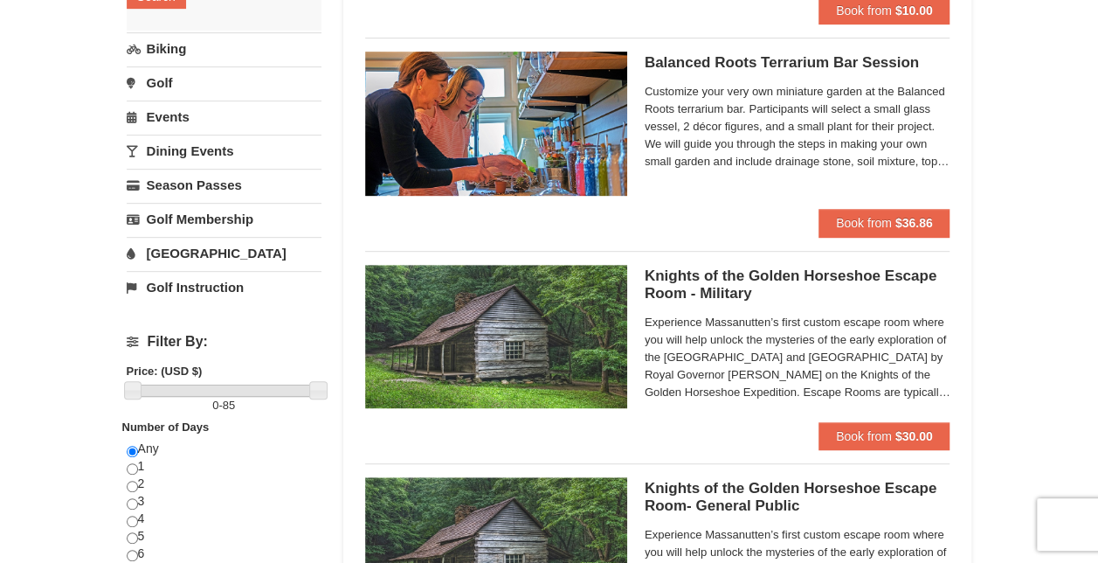
click at [742, 161] on span "Customize your very own miniature garden at the Balanced Roots terrarium bar. P…" at bounding box center [798, 126] width 306 height 87
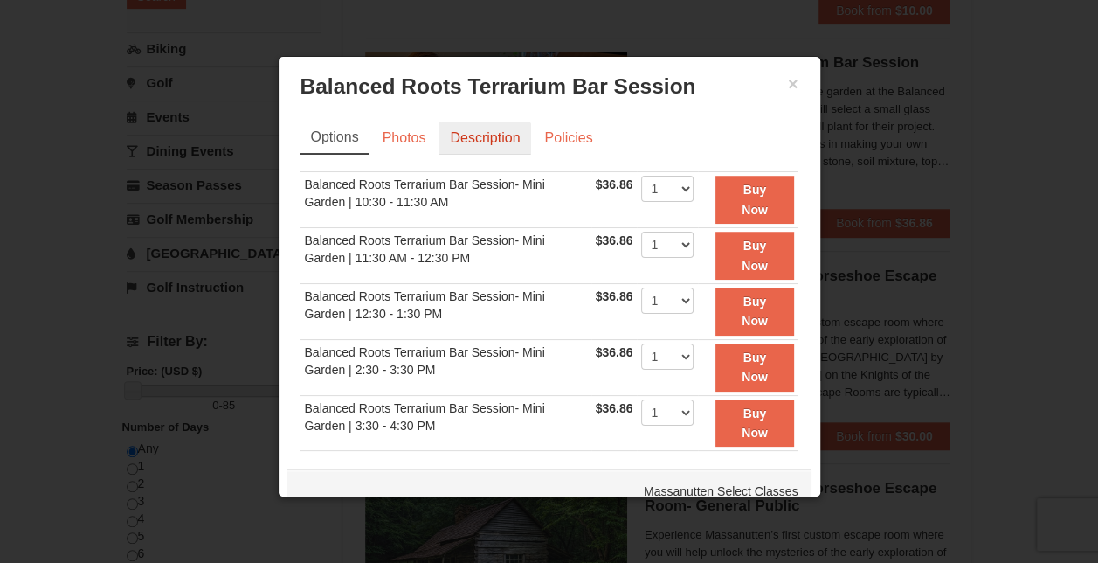
click at [495, 142] on link "Description" at bounding box center [485, 137] width 93 height 33
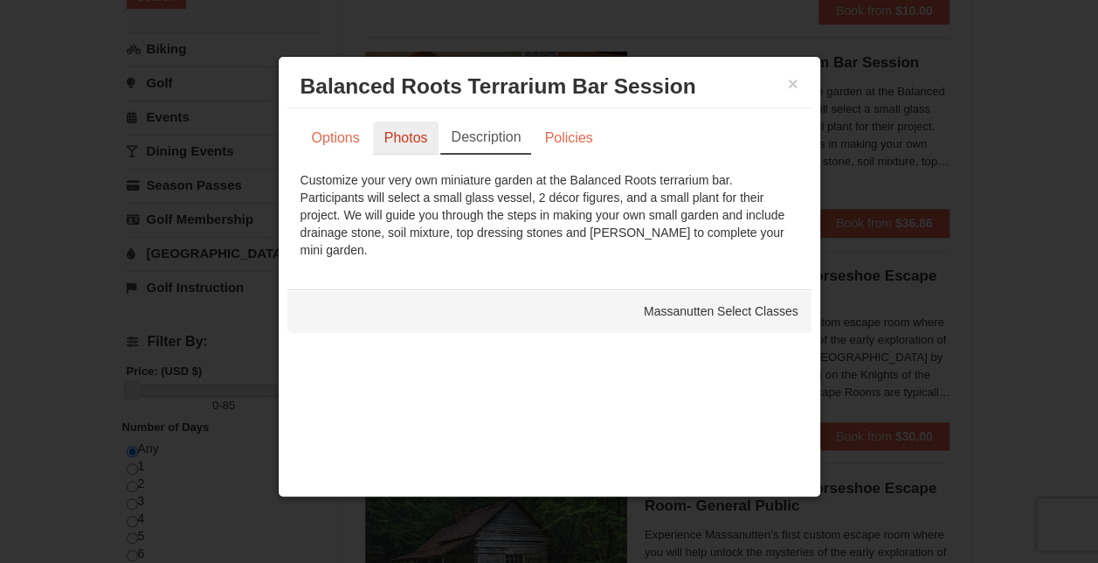
click at [398, 140] on link "Photos" at bounding box center [406, 137] width 66 height 33
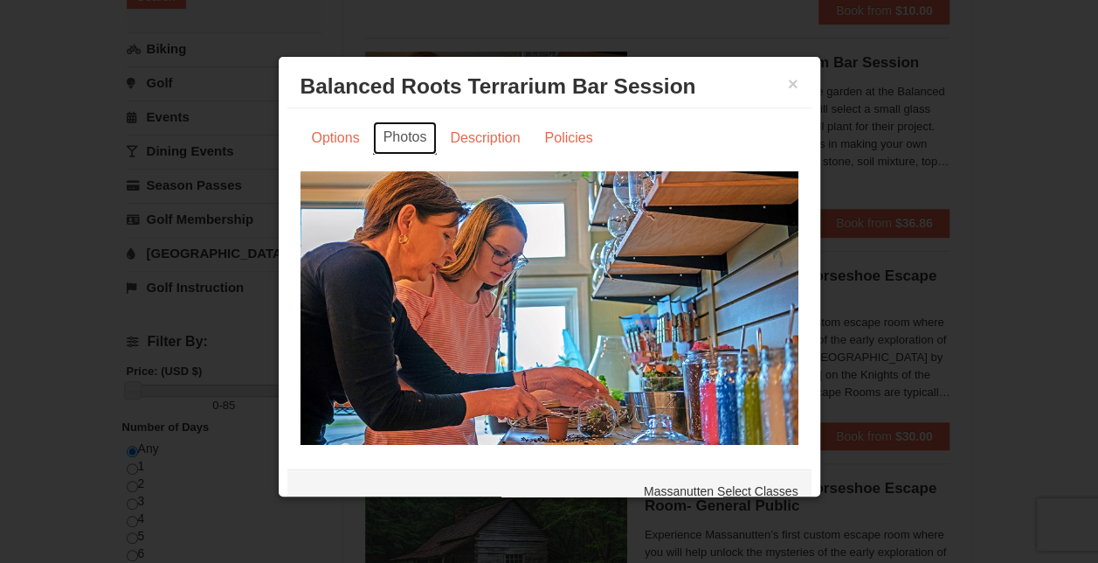
scroll to position [9, 0]
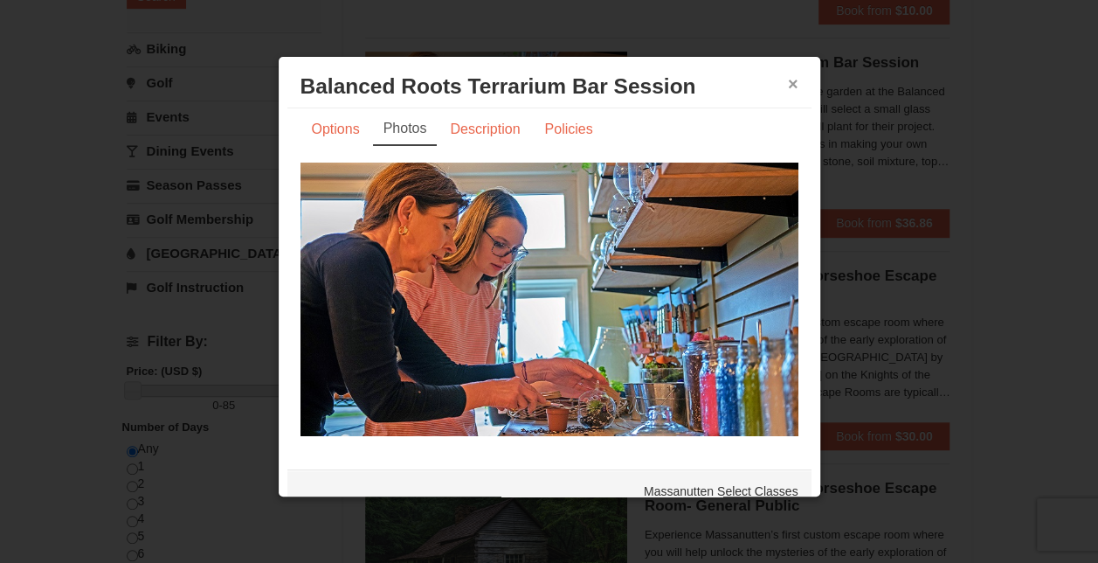
click at [788, 87] on button "×" at bounding box center [793, 83] width 10 height 17
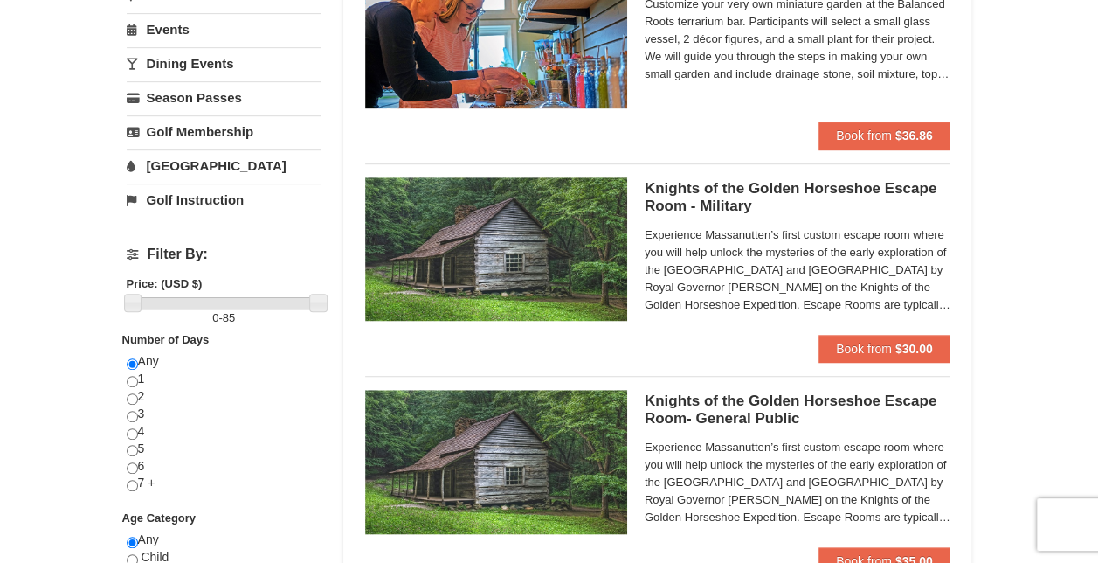
scroll to position [0, 0]
